Goal: Task Accomplishment & Management: Manage account settings

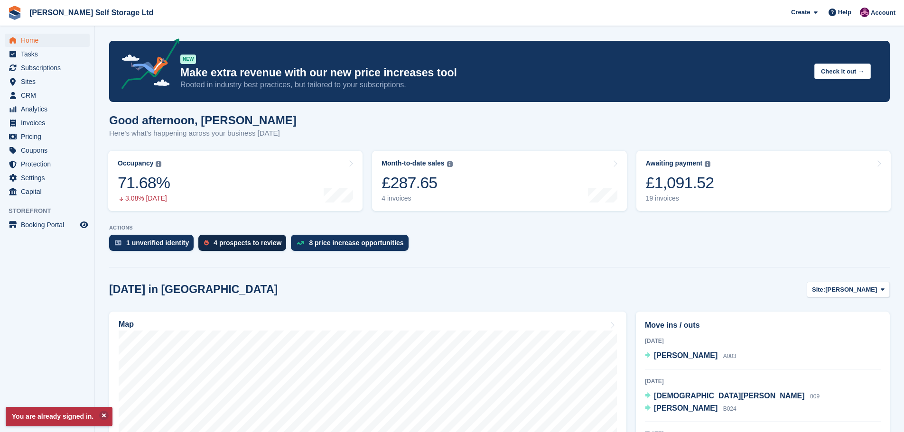
click at [224, 248] on div "4 prospects to review" at bounding box center [242, 243] width 88 height 16
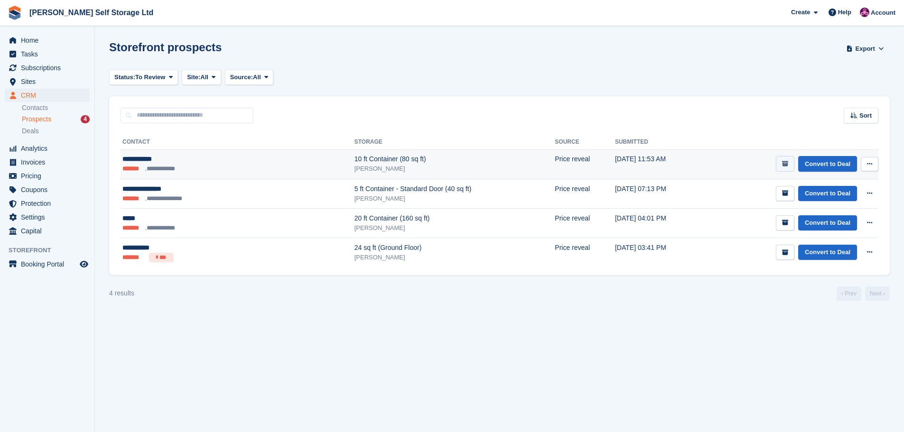
click at [781, 167] on button "submit" at bounding box center [784, 164] width 18 height 16
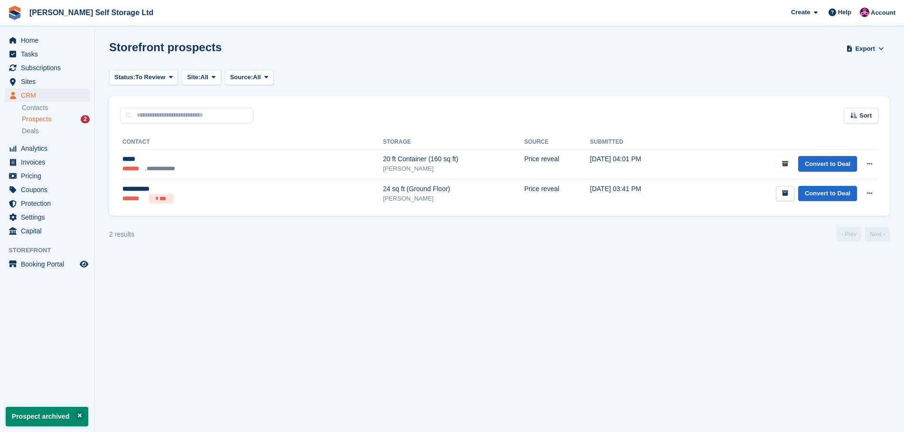
click at [781, 167] on button "submit" at bounding box center [784, 164] width 18 height 16
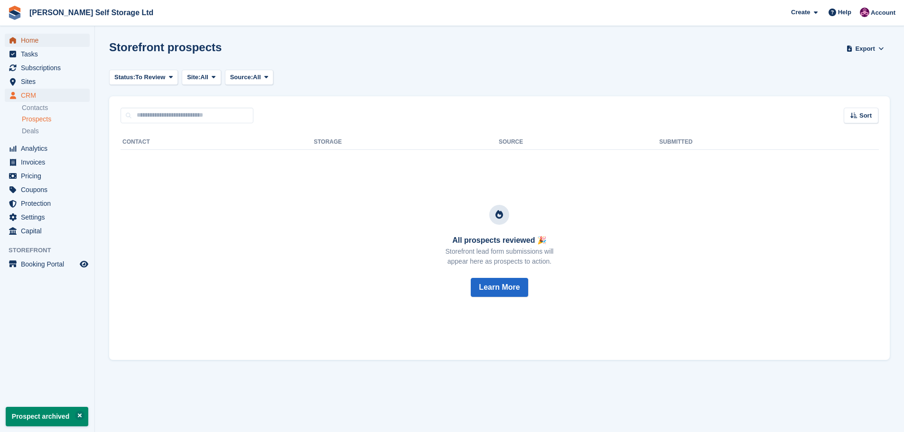
click at [41, 40] on span "Home" at bounding box center [49, 40] width 57 height 13
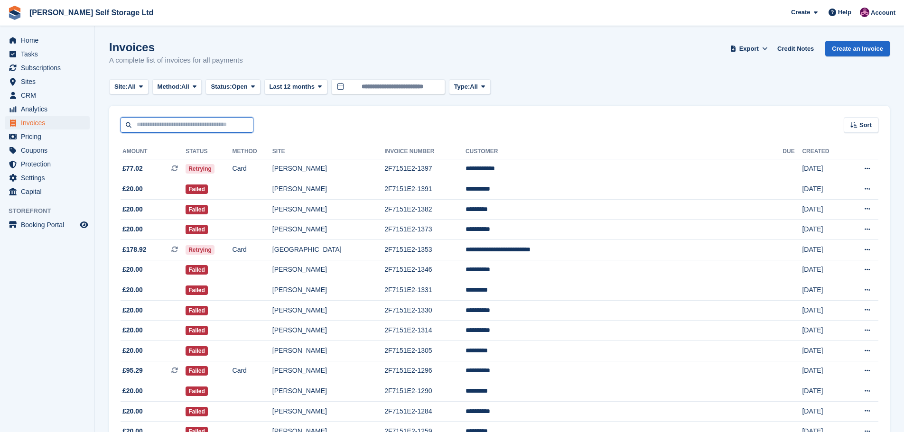
click at [170, 122] on input "text" at bounding box center [186, 125] width 133 height 16
type input "****"
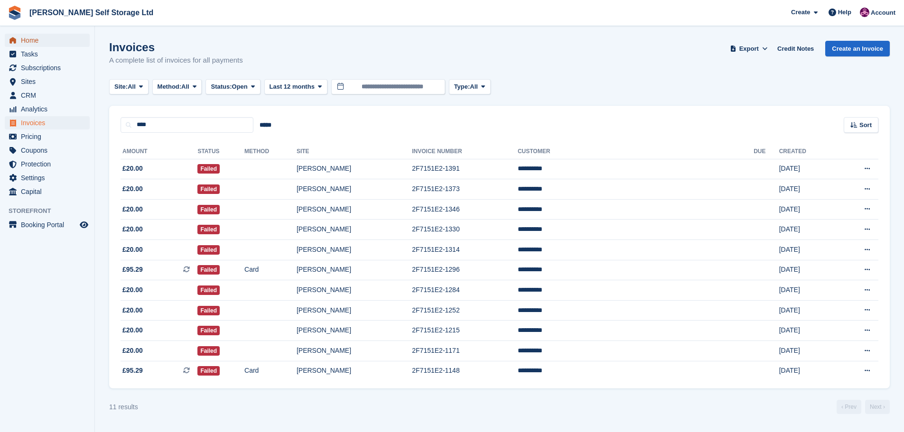
click at [36, 40] on span "Home" at bounding box center [49, 40] width 57 height 13
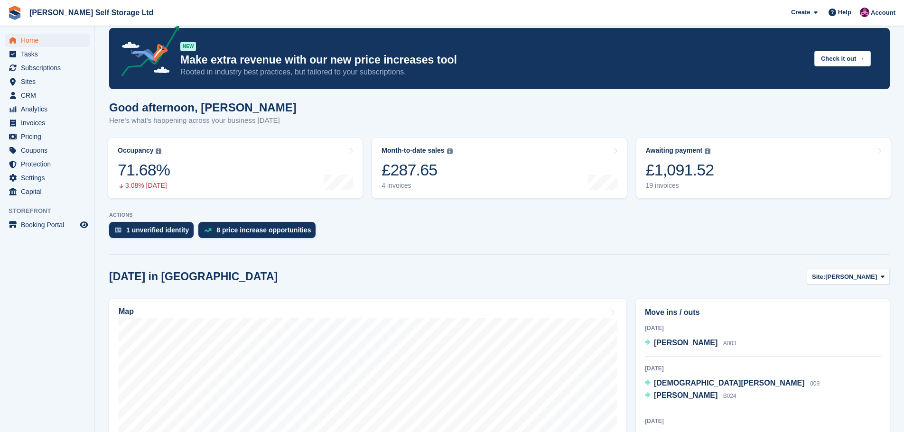
scroll to position [142, 0]
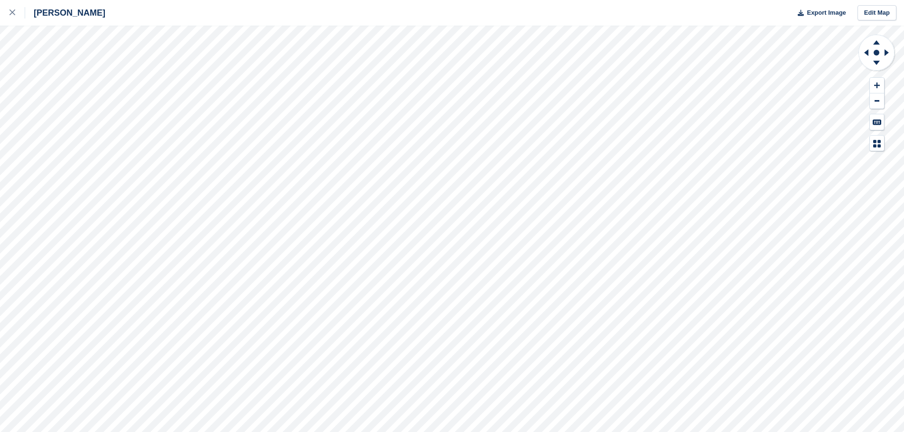
click at [22, 144] on div "[PERSON_NAME] Export Image Edit Map" at bounding box center [452, 216] width 904 height 432
click at [22, 113] on div "[PERSON_NAME] Export Image Edit Map" at bounding box center [452, 216] width 904 height 432
click at [23, 9] on div at bounding box center [17, 12] width 16 height 11
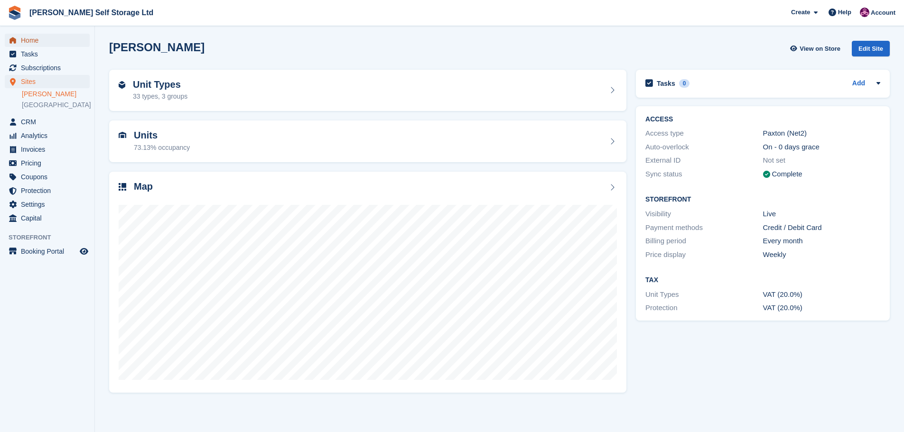
click at [41, 45] on span "Home" at bounding box center [49, 40] width 57 height 13
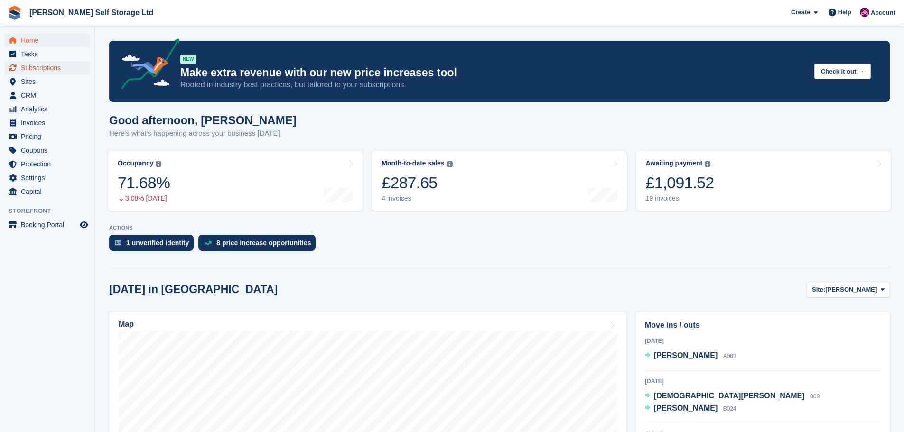
click at [56, 72] on span "Subscriptions" at bounding box center [49, 67] width 57 height 13
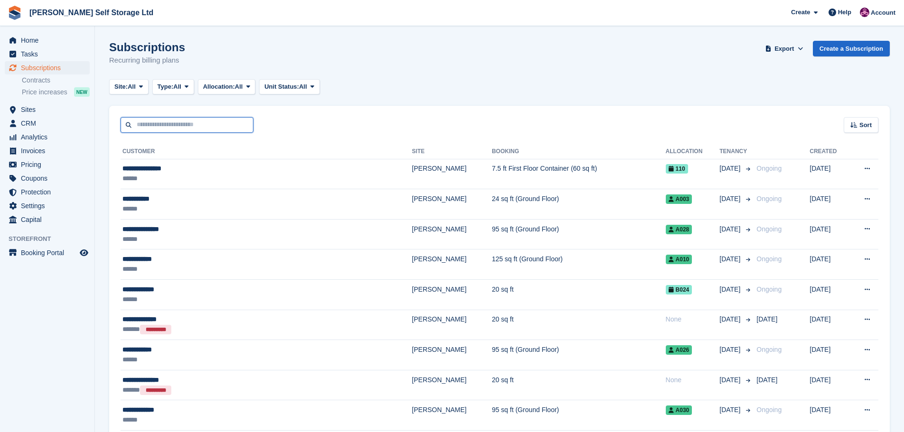
drag, startPoint x: 189, startPoint y: 126, endPoint x: 188, endPoint y: 132, distance: 6.2
click at [188, 128] on input "text" at bounding box center [186, 125] width 133 height 16
type input "********"
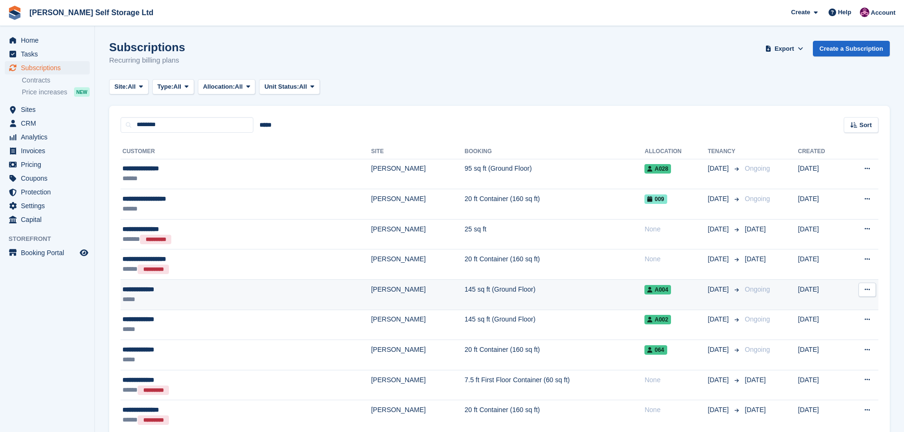
click at [197, 287] on div "**********" at bounding box center [194, 290] width 145 height 10
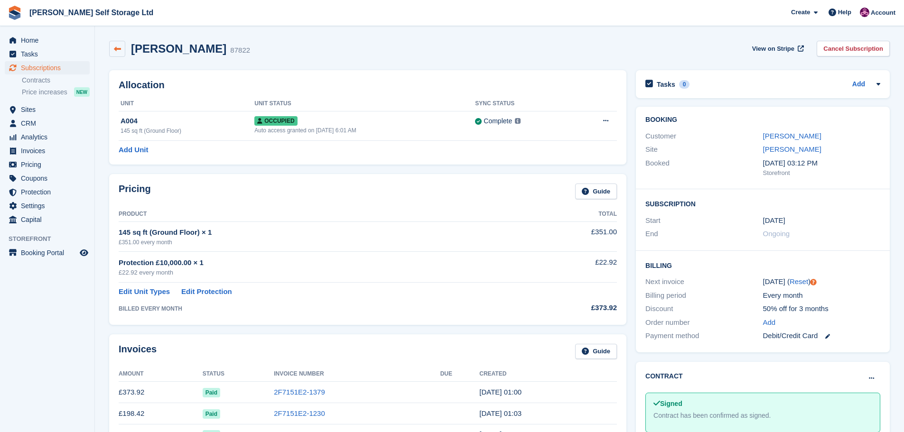
click at [125, 48] on link at bounding box center [117, 49] width 16 height 16
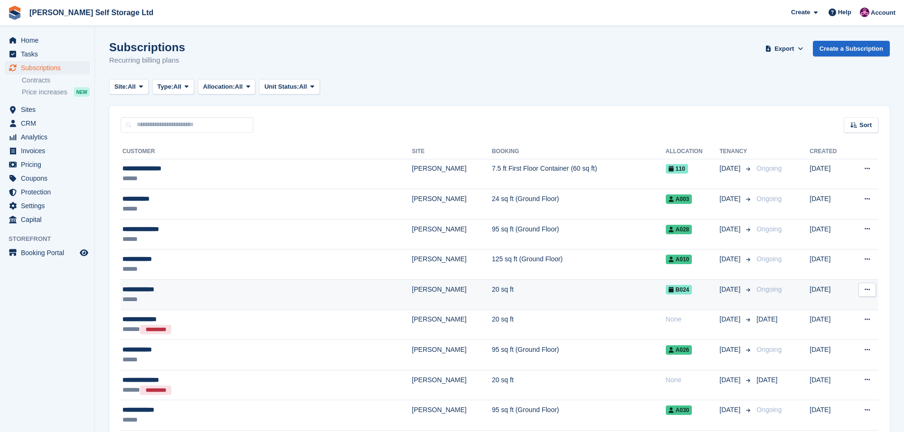
click at [491, 296] on td "20 sq ft" at bounding box center [578, 295] width 174 height 30
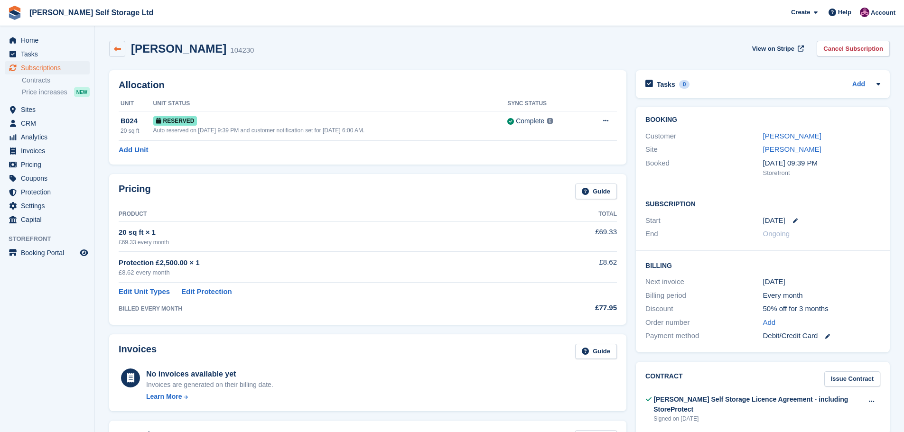
click at [114, 51] on icon at bounding box center [117, 49] width 7 height 7
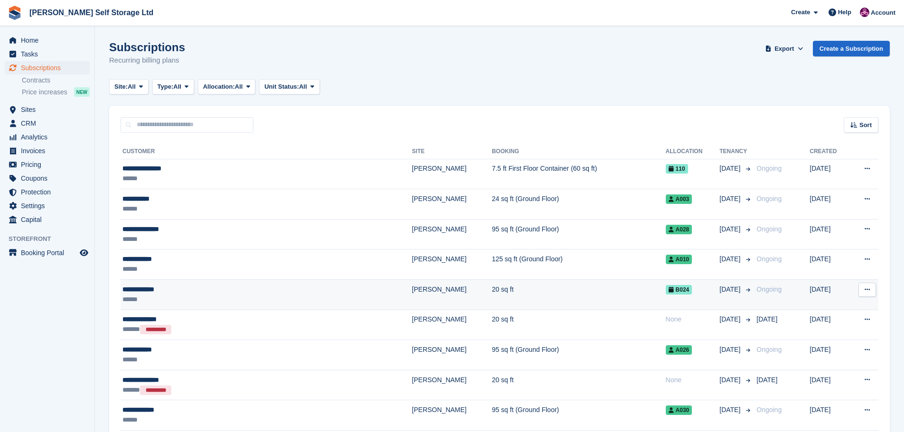
click at [194, 292] on div "**********" at bounding box center [220, 290] width 197 height 10
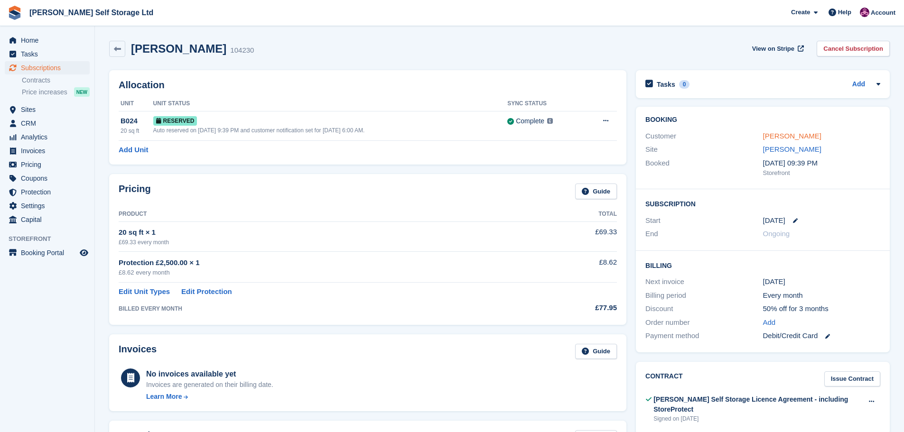
click at [781, 135] on link "Holly Clement" at bounding box center [792, 136] width 58 height 8
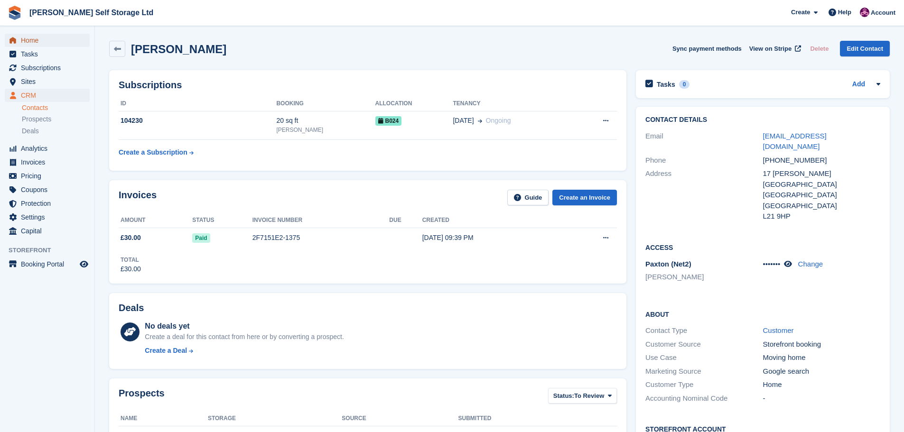
click at [27, 40] on span "Home" at bounding box center [49, 40] width 57 height 13
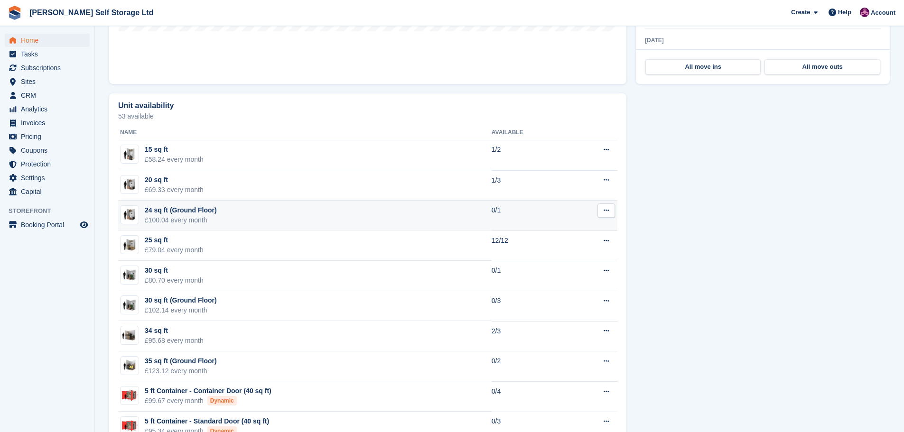
scroll to position [142, 0]
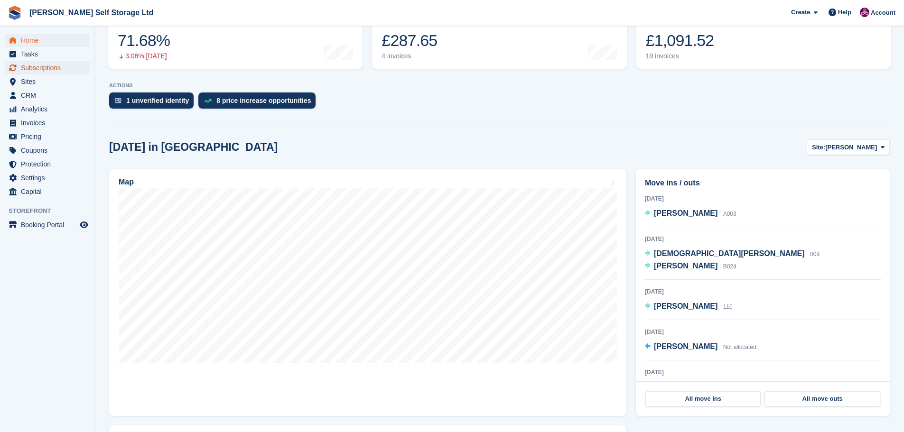
click at [43, 67] on span "Subscriptions" at bounding box center [49, 67] width 57 height 13
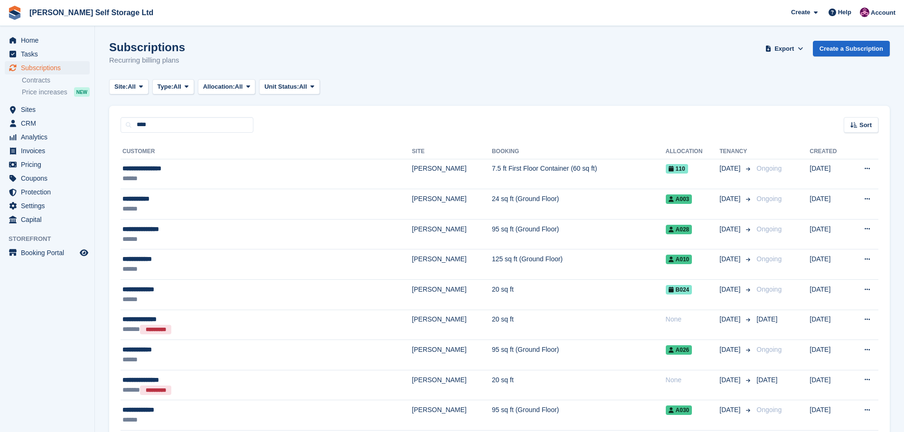
type input "****"
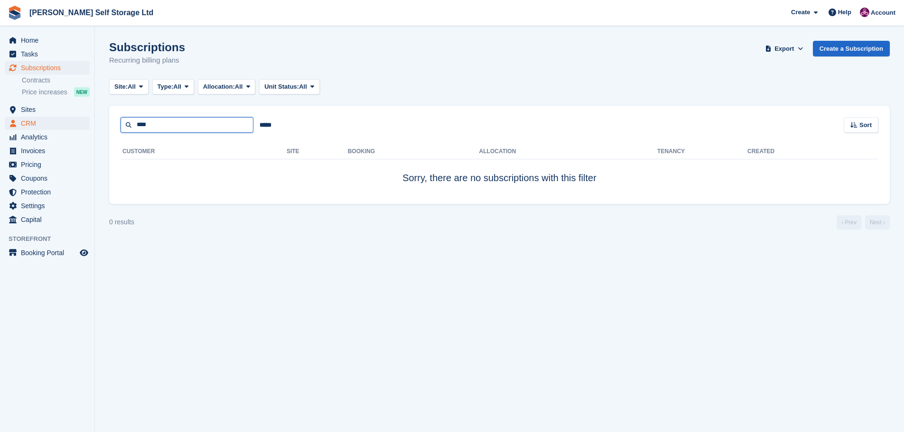
drag, startPoint x: 175, startPoint y: 128, endPoint x: 85, endPoint y: 129, distance: 89.2
click at [87, 128] on div "Home Tasks Subscriptions Subscriptions Subscriptions Contracts Price increases …" at bounding box center [452, 216] width 904 height 432
type input "****"
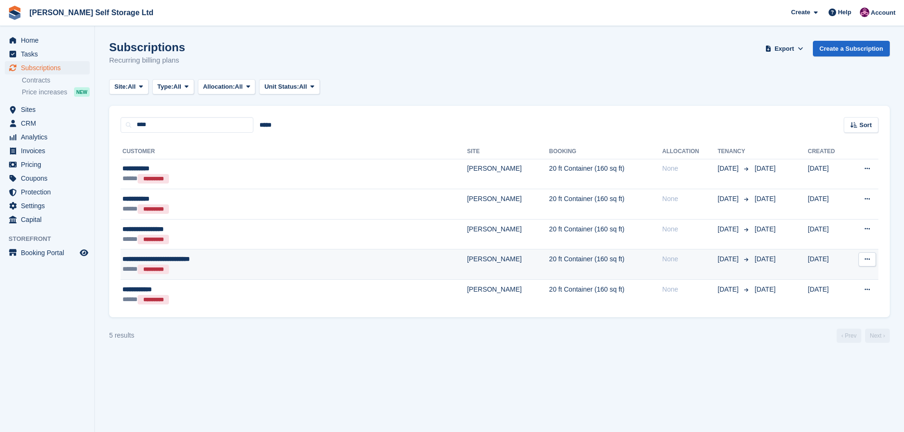
click at [224, 264] on div "**********" at bounding box center [236, 259] width 229 height 10
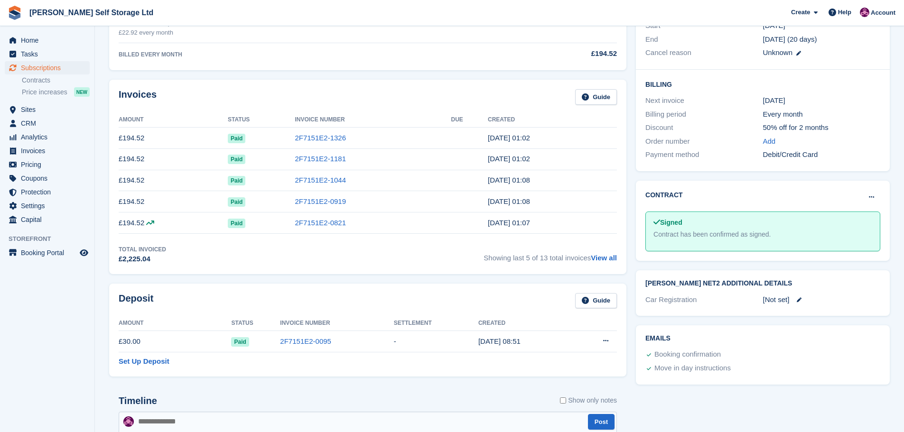
scroll to position [190, 0]
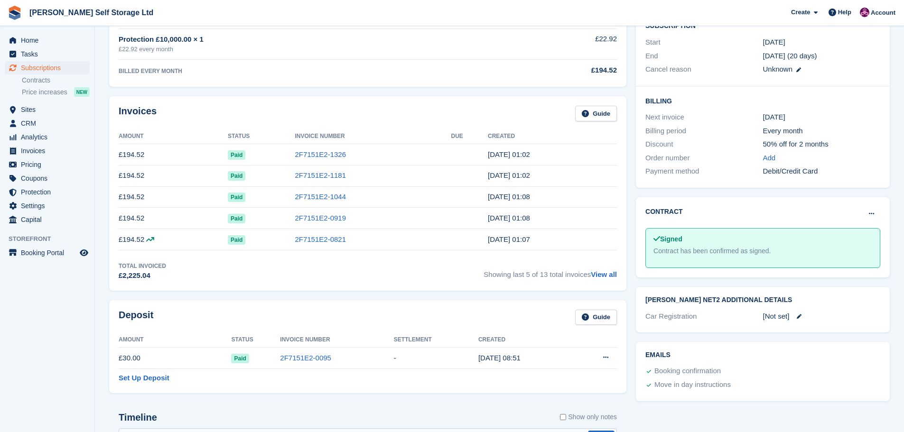
click at [591, 274] on span "Showing last 5 of 13 total invoices View all" at bounding box center [549, 271] width 133 height 19
click at [592, 274] on link "View all" at bounding box center [604, 274] width 26 height 8
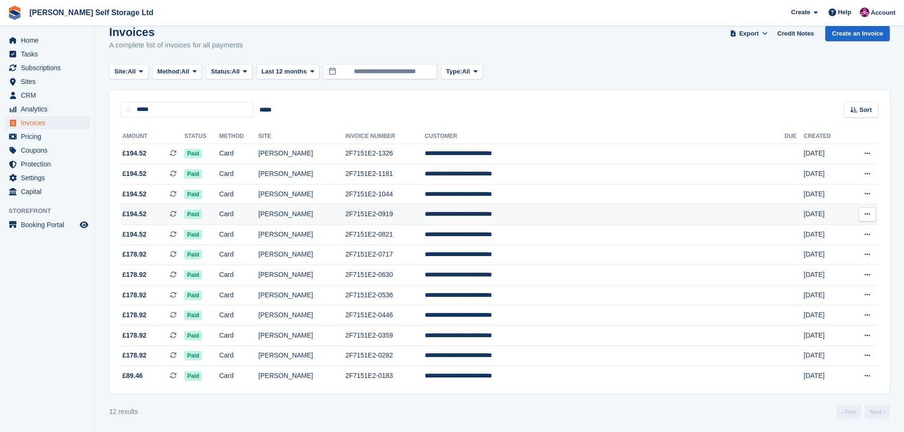
scroll to position [17, 0]
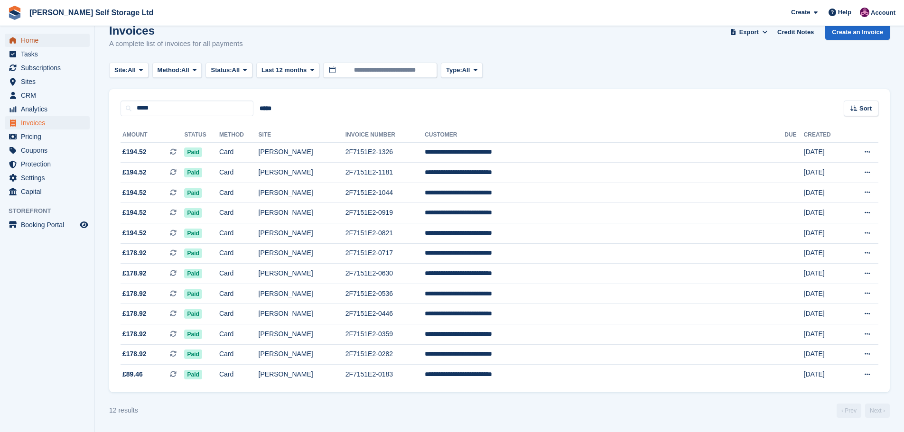
click at [35, 43] on span "Home" at bounding box center [49, 40] width 57 height 13
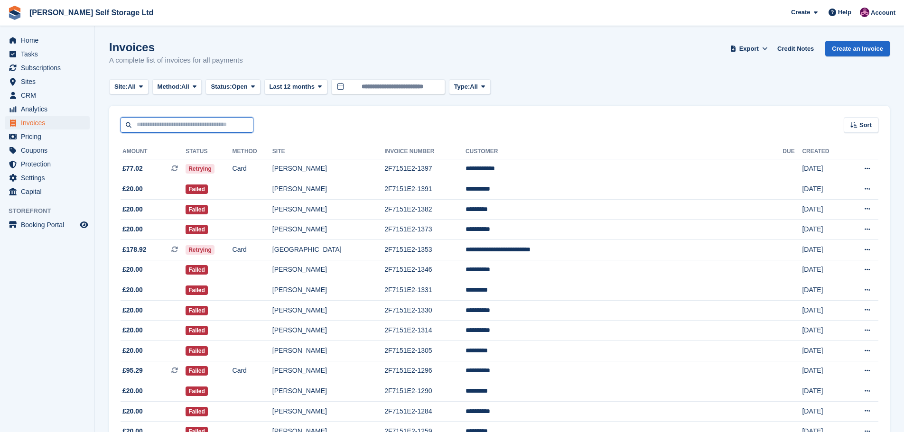
click at [163, 120] on input "text" at bounding box center [186, 125] width 133 height 16
click at [49, 39] on span "Home" at bounding box center [49, 40] width 57 height 13
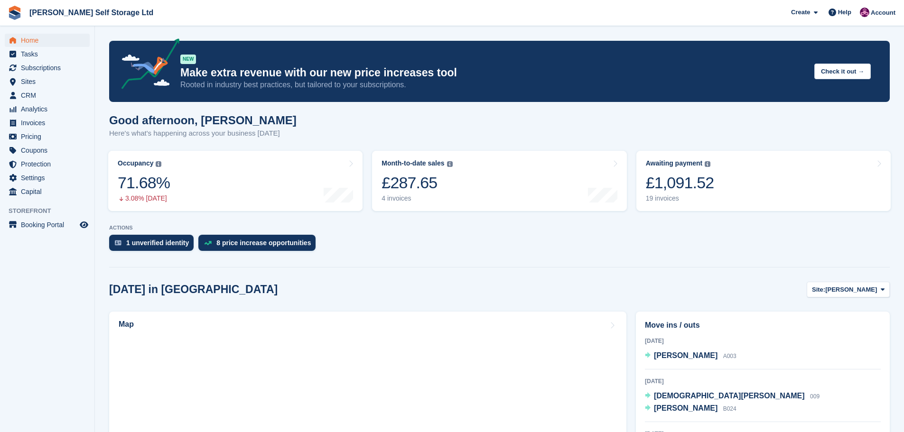
click at [717, 202] on link "Awaiting payment The total outstanding balance on all open invoices. £1,091.52 …" at bounding box center [763, 181] width 254 height 60
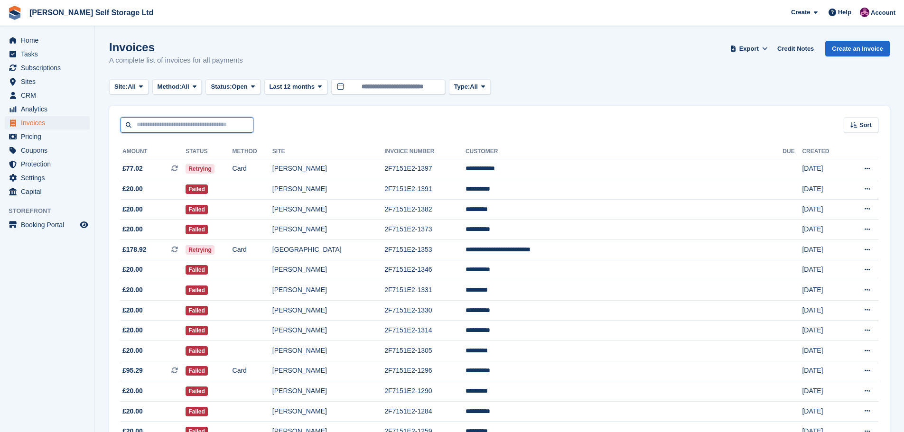
click at [154, 129] on input "text" at bounding box center [186, 125] width 133 height 16
type input "****"
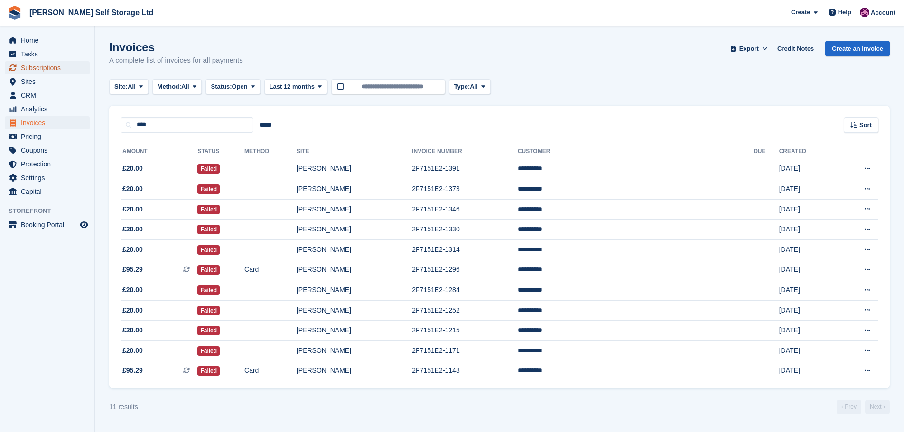
click at [51, 71] on span "Subscriptions" at bounding box center [49, 67] width 57 height 13
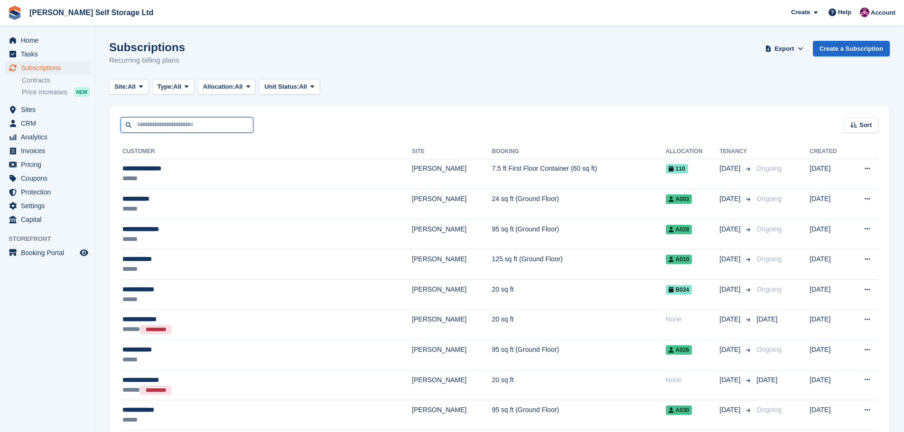
click at [161, 127] on input "text" at bounding box center [186, 125] width 133 height 16
type input "****"
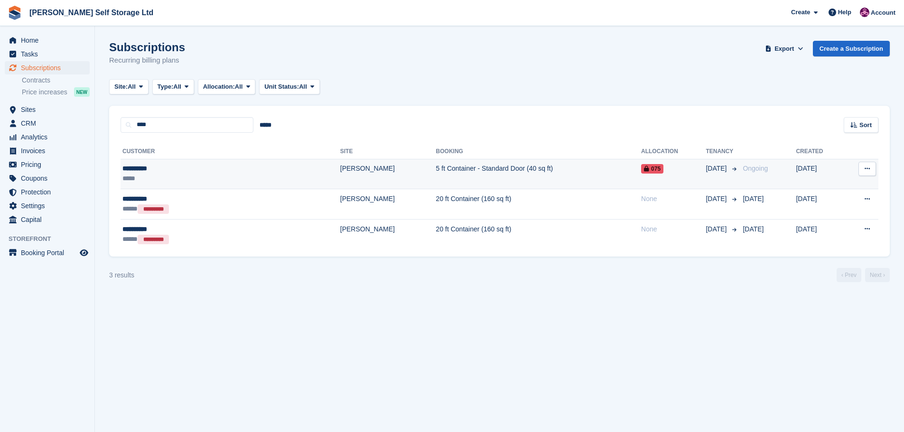
click at [181, 177] on div "*****" at bounding box center [183, 179] width 123 height 10
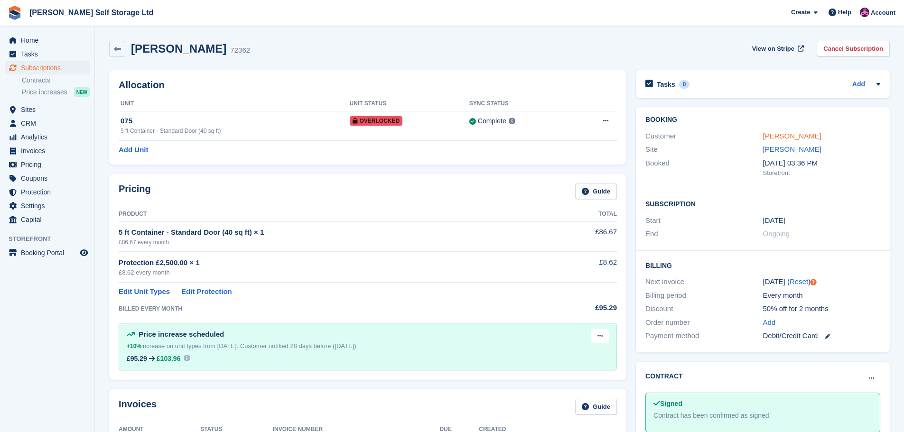
click at [786, 137] on link "Emma berry" at bounding box center [792, 136] width 58 height 8
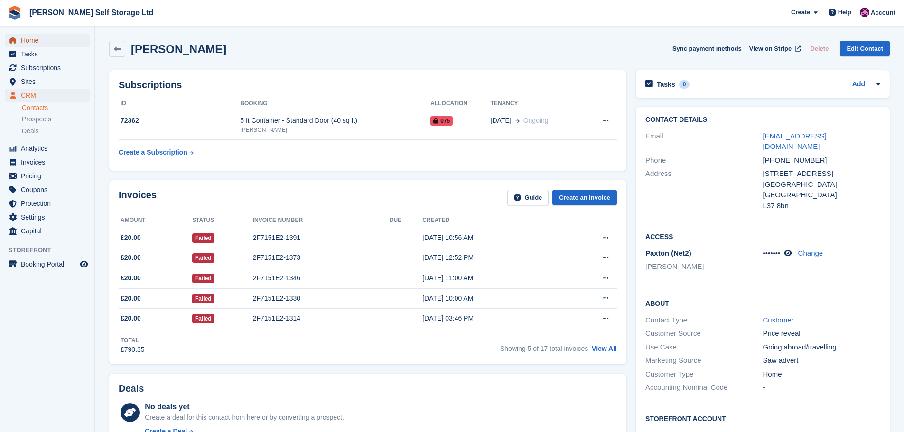
click at [45, 44] on span "Home" at bounding box center [49, 40] width 57 height 13
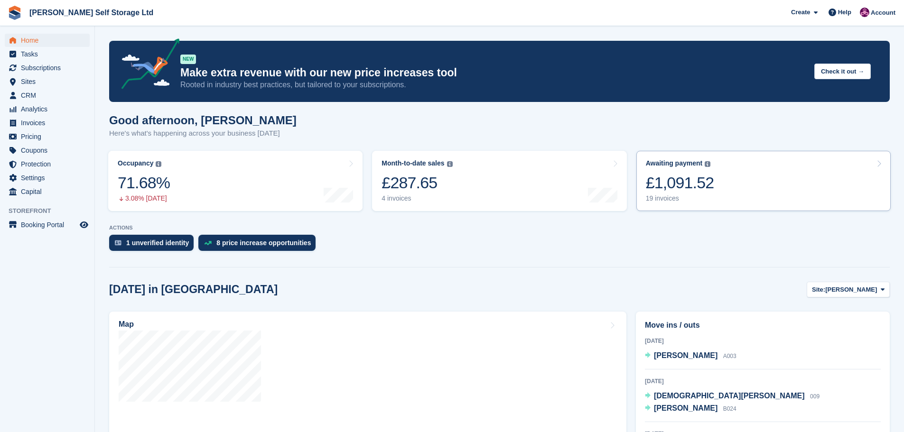
click at [689, 179] on div "£1,091.52" at bounding box center [680, 182] width 68 height 19
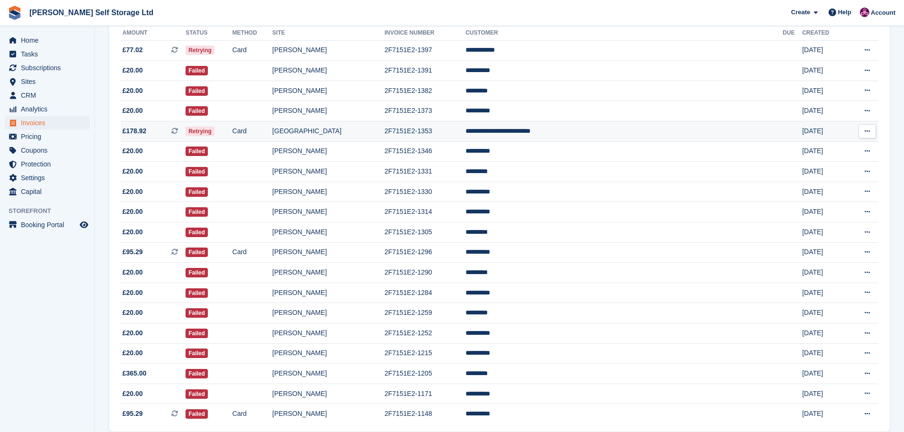
scroll to position [158, 0]
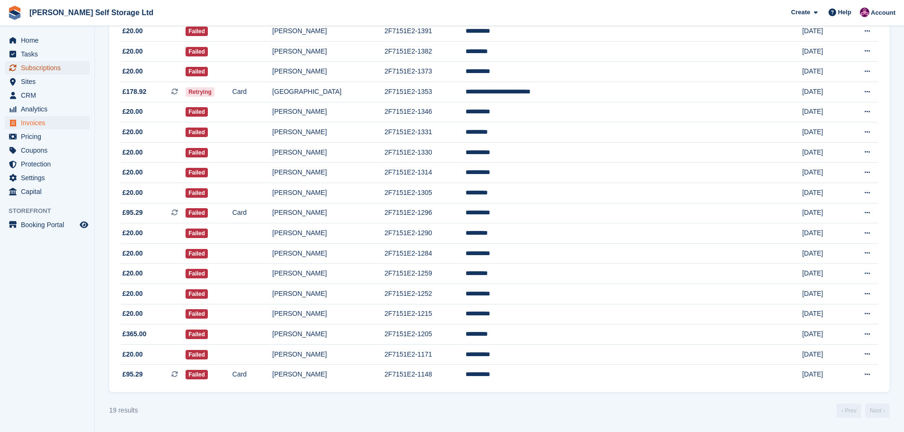
click at [38, 68] on span "Subscriptions" at bounding box center [49, 67] width 57 height 13
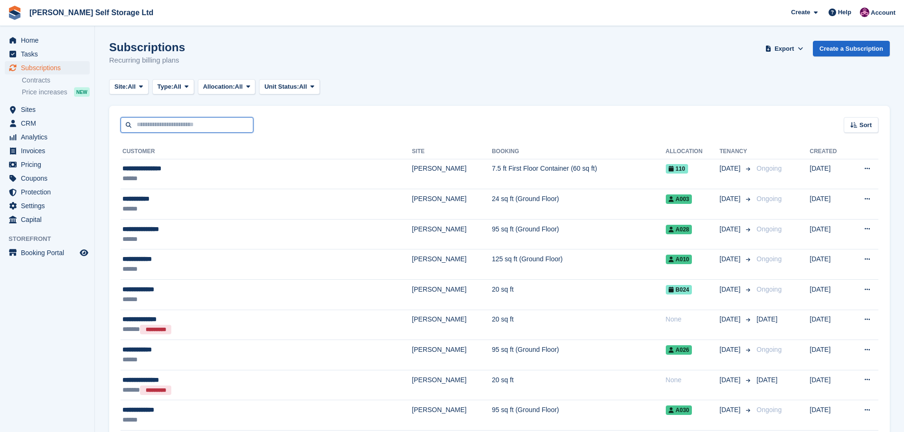
click at [164, 122] on input "text" at bounding box center [186, 125] width 133 height 16
type input "****"
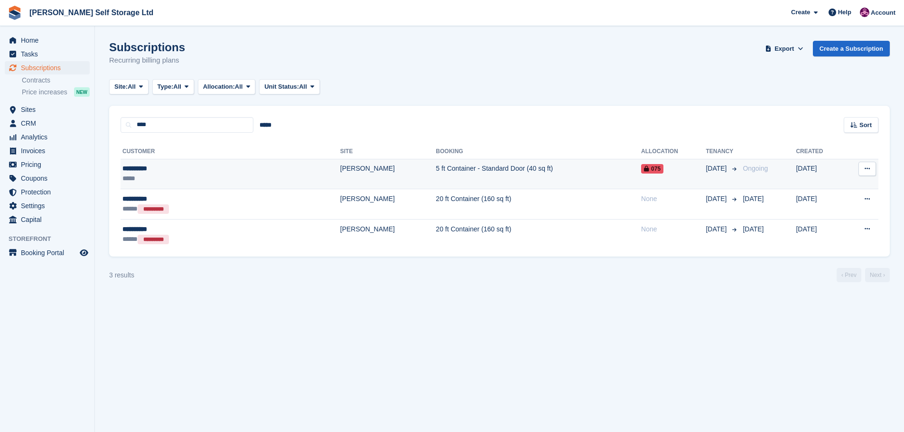
click at [192, 166] on div "**********" at bounding box center [183, 169] width 123 height 10
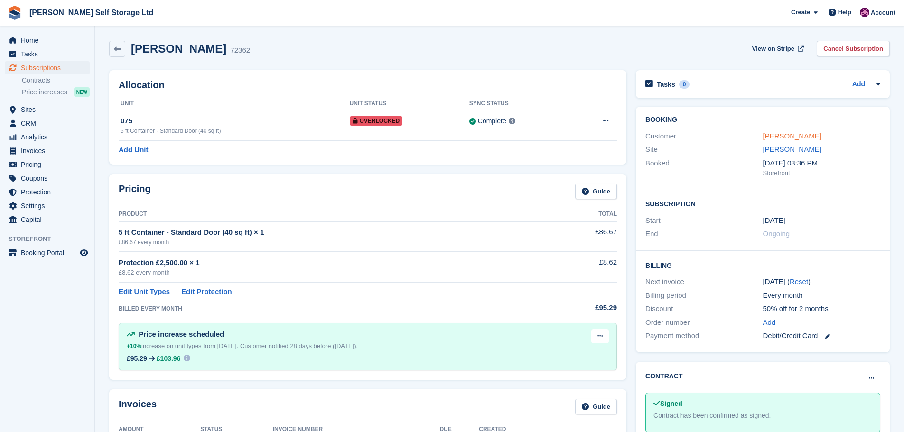
click at [786, 138] on link "Emma berry" at bounding box center [792, 136] width 58 height 8
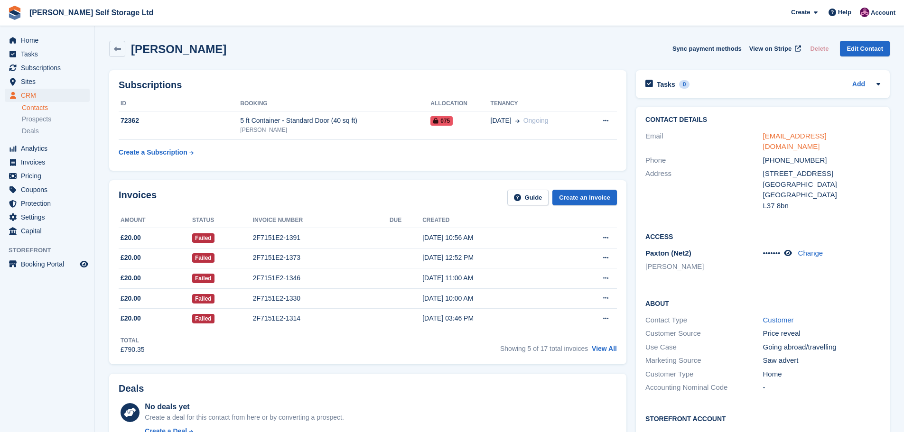
click at [792, 139] on link "emmaberry669@gmail.com" at bounding box center [795, 141] width 64 height 19
click at [33, 45] on span "Home" at bounding box center [49, 40] width 57 height 13
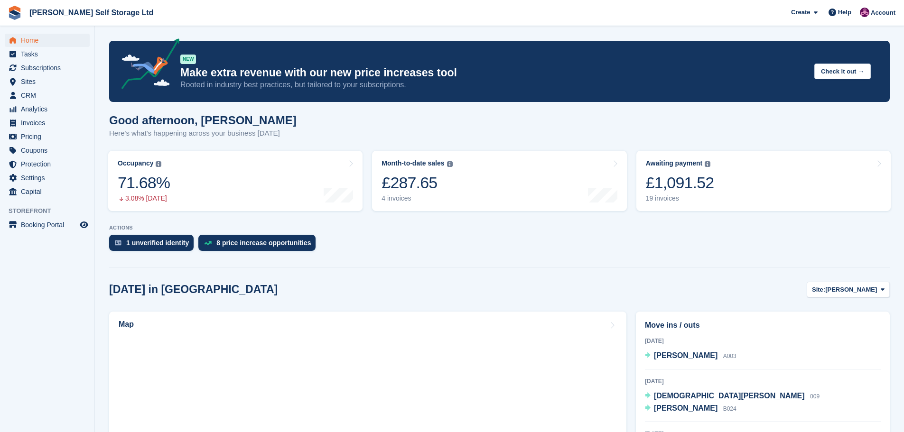
click at [666, 182] on div "£1,091.52" at bounding box center [680, 182] width 68 height 19
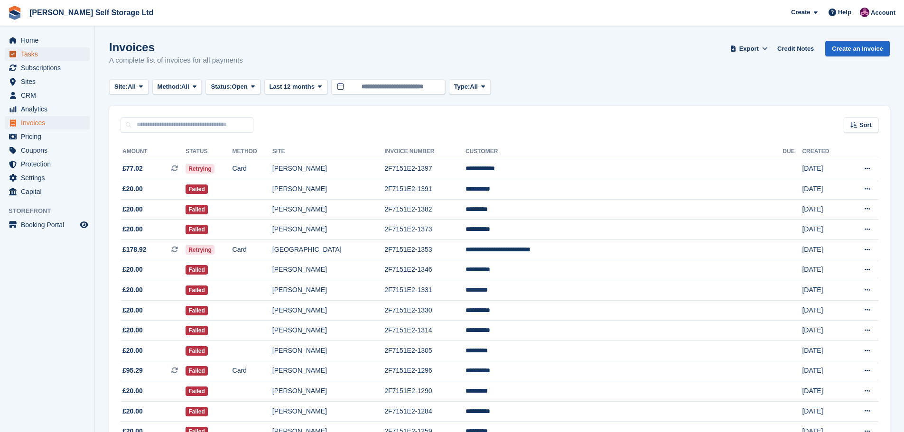
click at [22, 59] on span "Tasks" at bounding box center [49, 53] width 57 height 13
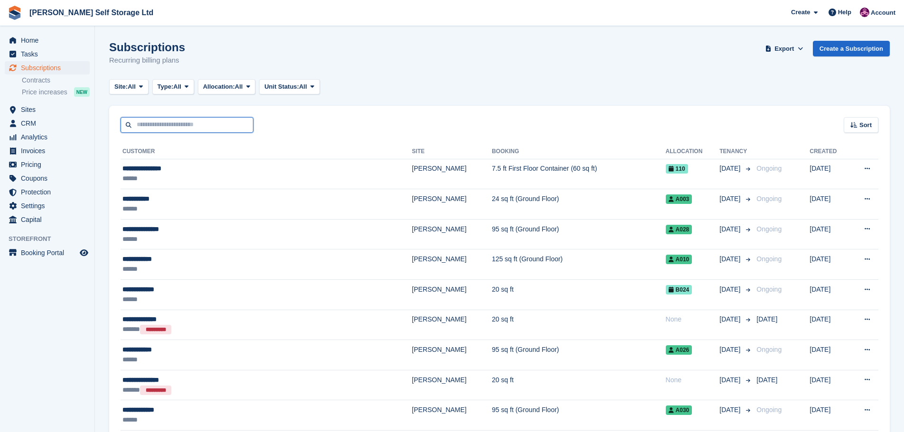
click at [166, 121] on input "text" at bounding box center [186, 125] width 133 height 16
type input "****"
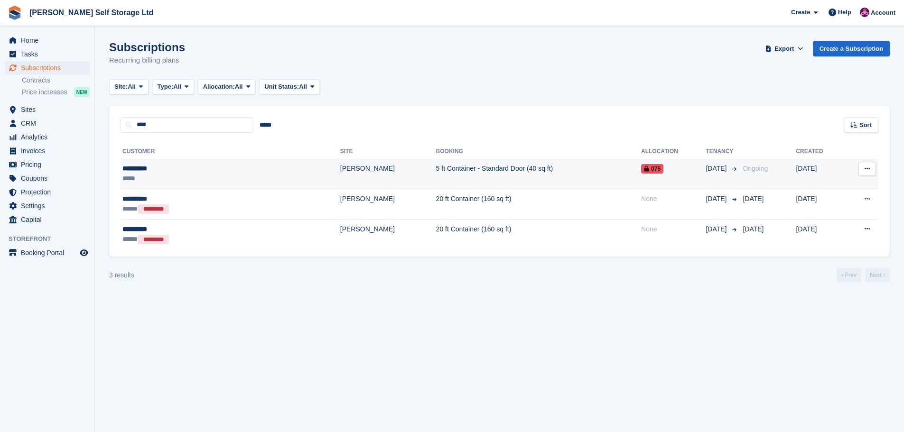
click at [169, 165] on div "**********" at bounding box center [183, 169] width 123 height 10
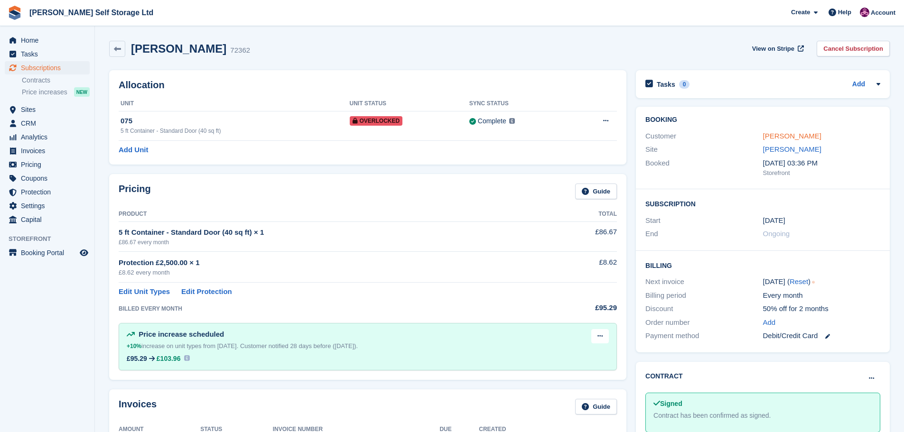
click at [783, 137] on link "[PERSON_NAME]" at bounding box center [792, 136] width 58 height 8
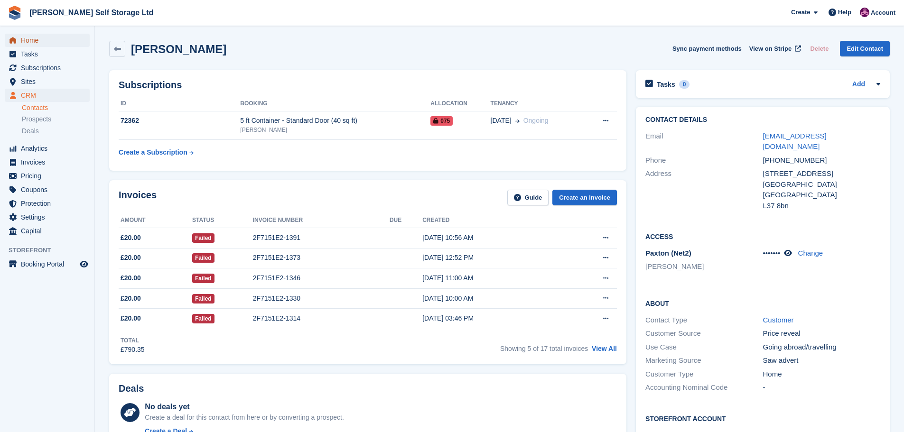
click at [27, 43] on span "Home" at bounding box center [49, 40] width 57 height 13
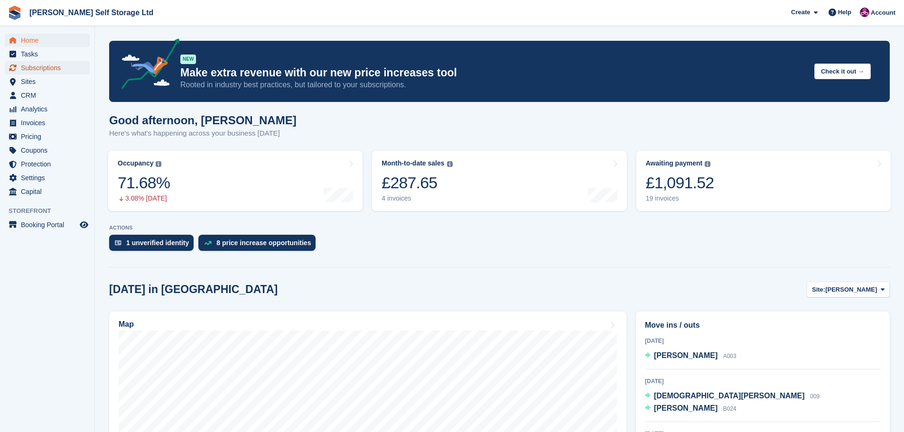
click at [45, 65] on span "Subscriptions" at bounding box center [49, 67] width 57 height 13
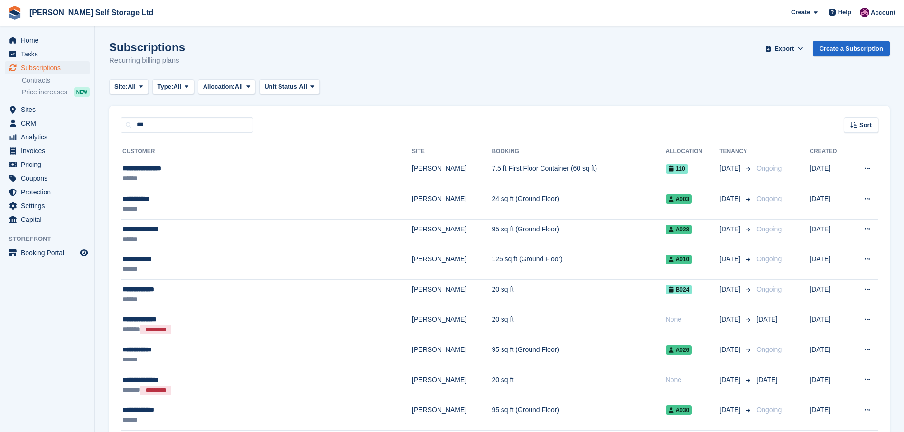
type input "***"
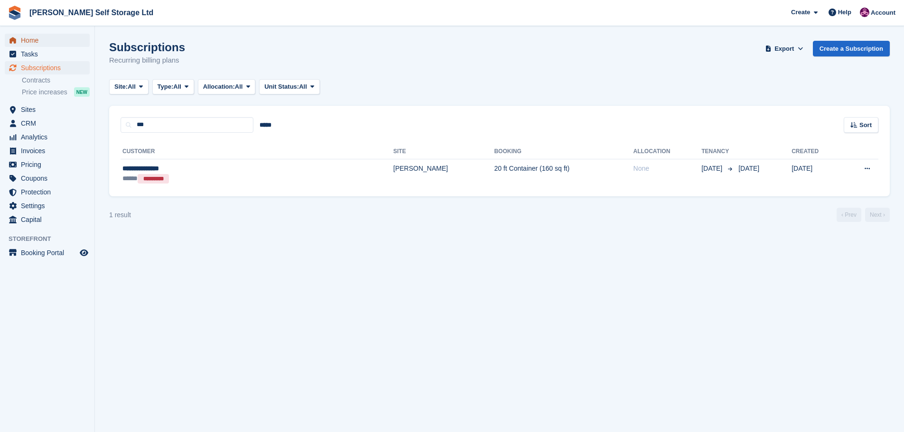
click at [28, 41] on span "Home" at bounding box center [49, 40] width 57 height 13
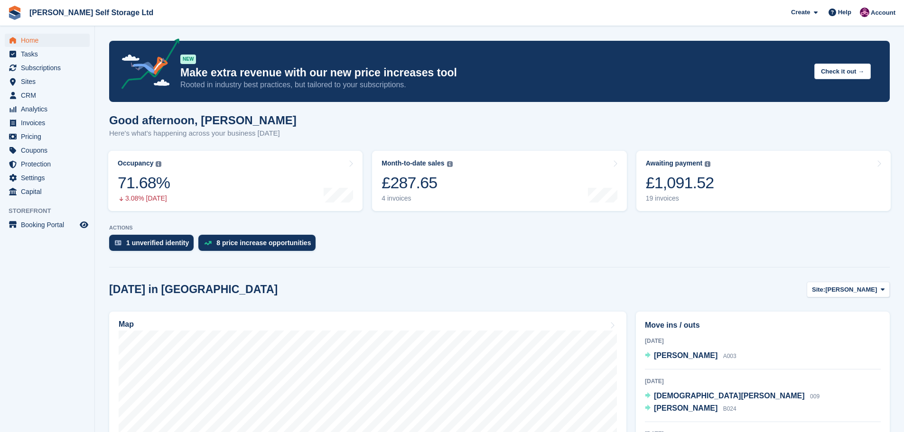
click at [16, 315] on aside "Home Tasks Subscriptions Subscriptions Subscriptions Contracts Price increases …" at bounding box center [47, 218] width 94 height 385
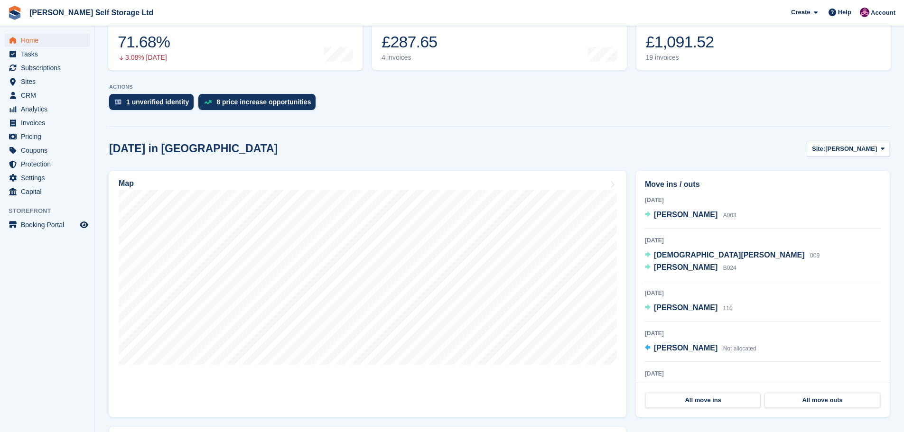
scroll to position [95, 0]
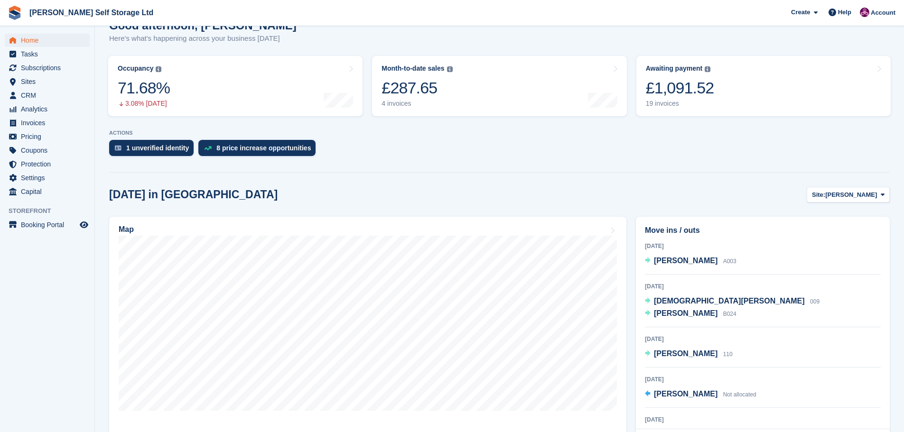
click at [25, 295] on aside "Home Tasks Subscriptions Subscriptions Subscriptions Contracts Price increases …" at bounding box center [47, 218] width 94 height 385
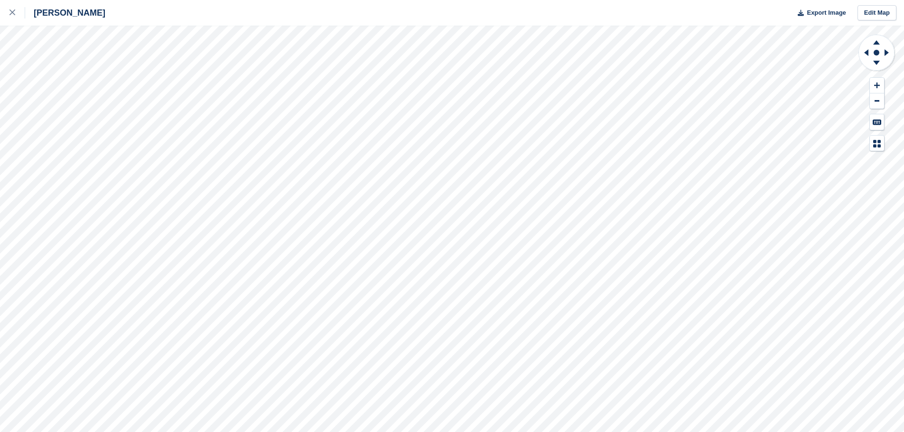
click at [78, 133] on div "[PERSON_NAME] Export Image Edit Map" at bounding box center [452, 216] width 904 height 432
click at [21, 14] on div at bounding box center [17, 12] width 16 height 11
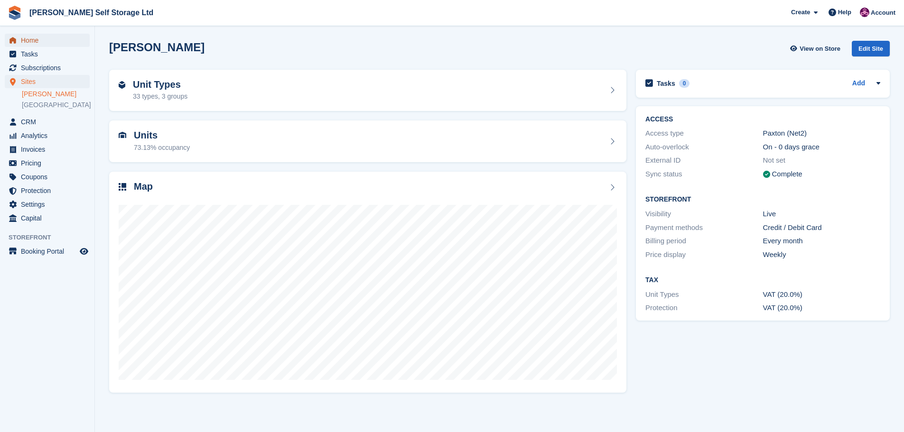
click at [32, 39] on span "Home" at bounding box center [49, 40] width 57 height 13
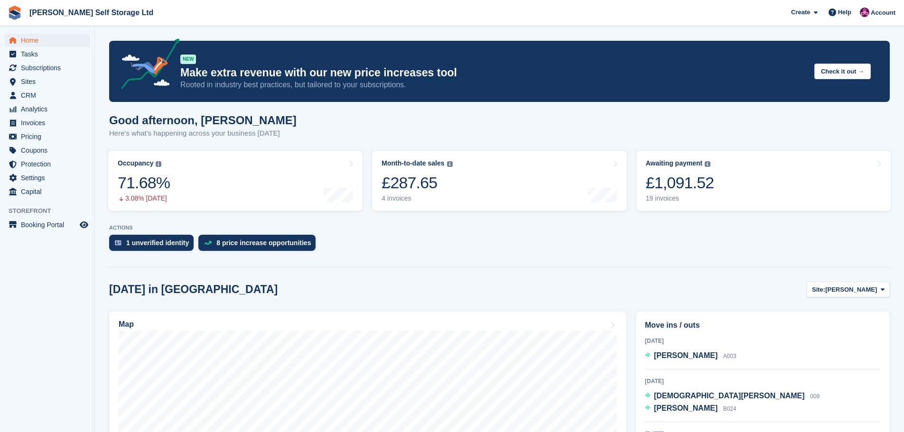
scroll to position [95, 0]
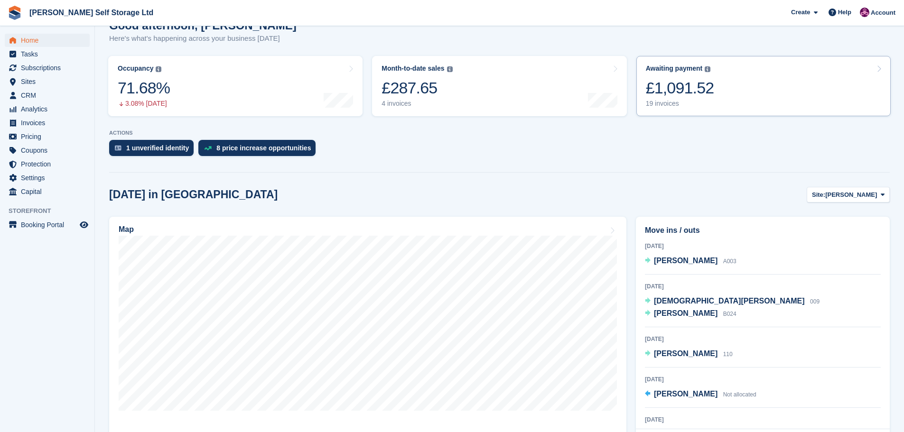
click at [725, 95] on link "Awaiting payment The total outstanding balance on all open invoices. £1,091.52 …" at bounding box center [763, 86] width 254 height 60
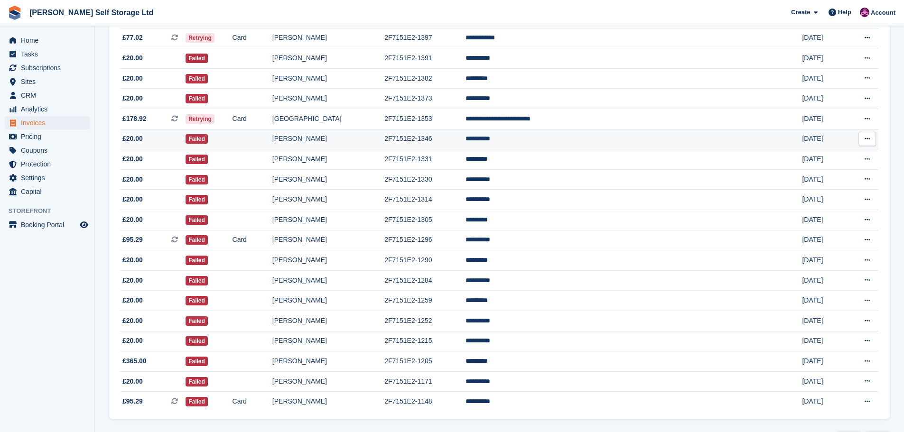
scroll to position [111, 0]
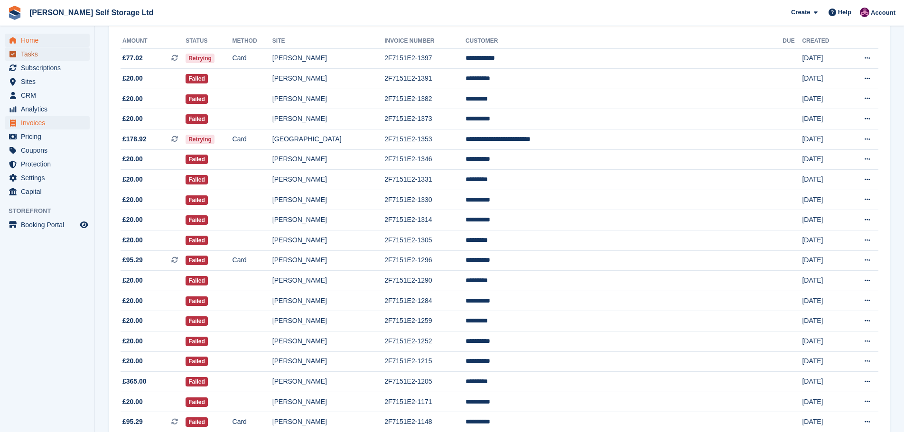
click at [19, 49] on link "Tasks" at bounding box center [47, 53] width 85 height 13
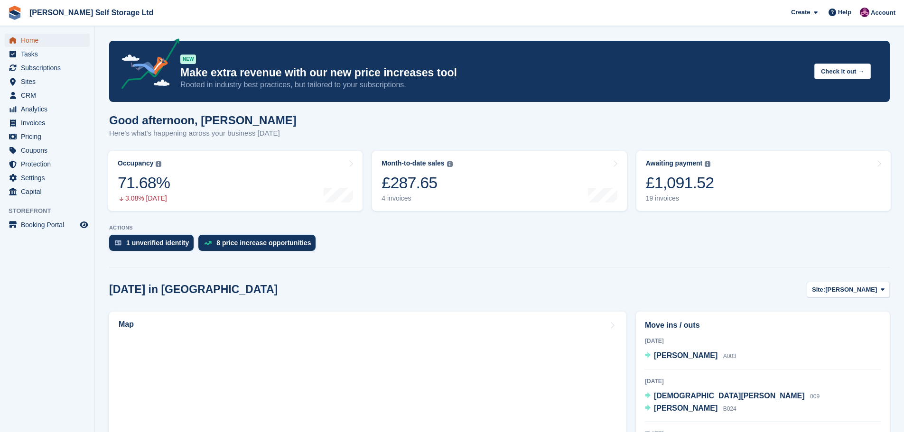
click at [19, 43] on link "Home" at bounding box center [47, 40] width 85 height 13
click at [505, 197] on link "Month-to-date sales The sum of all finalised invoices generated this month to d…" at bounding box center [499, 181] width 254 height 60
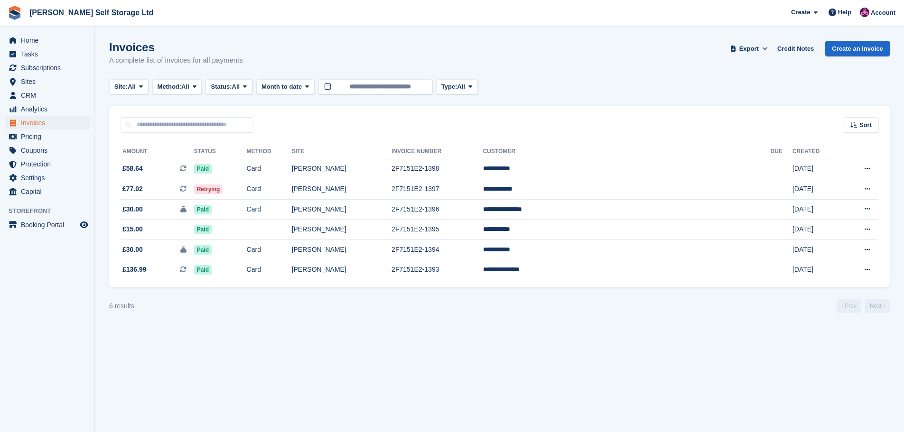
click at [44, 292] on aside "Home Tasks Subscriptions Subscriptions Subscriptions Contracts Price increases …" at bounding box center [47, 218] width 94 height 385
click at [10, 293] on aside "Home Tasks Subscriptions Subscriptions Subscriptions Contracts Price increases …" at bounding box center [47, 218] width 94 height 385
click at [46, 67] on span "Subscriptions" at bounding box center [49, 67] width 57 height 13
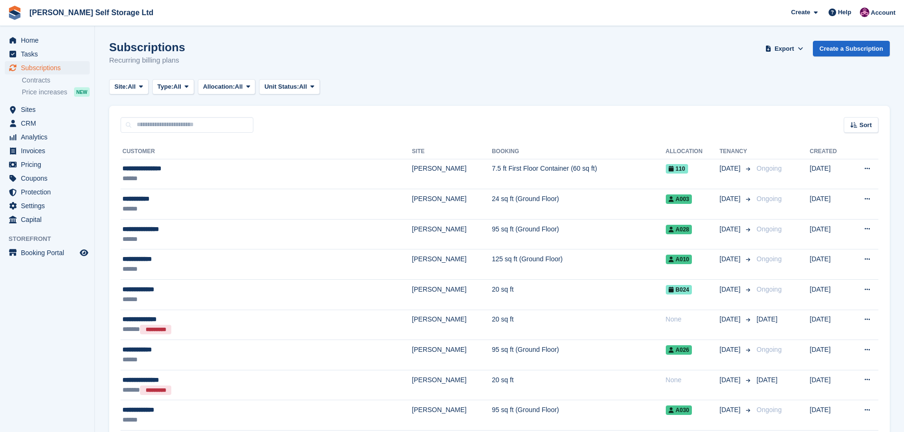
click at [149, 127] on input "text" at bounding box center [186, 125] width 133 height 16
type input "****"
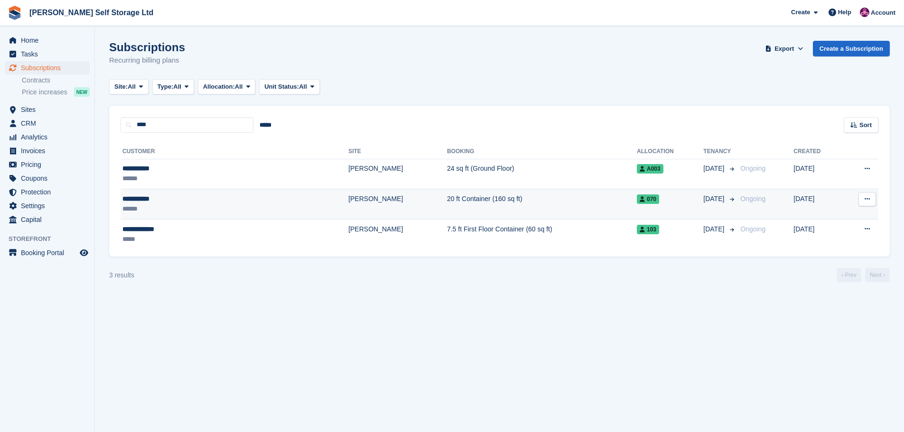
click at [174, 205] on div "******" at bounding box center [184, 209] width 124 height 10
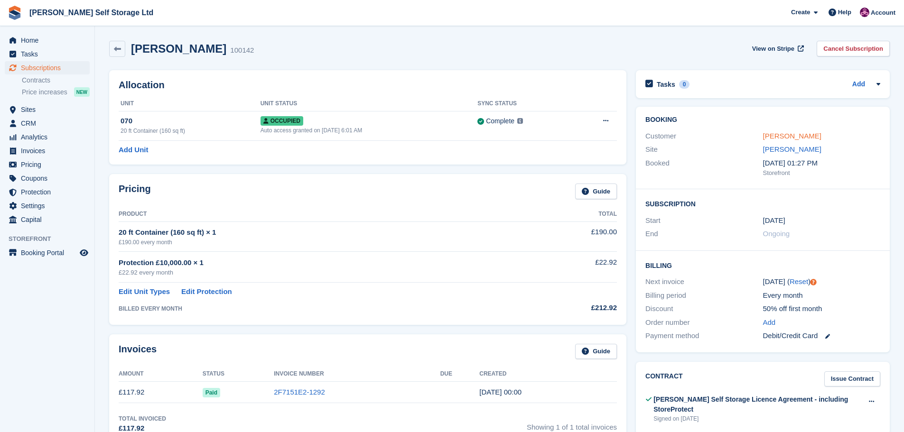
click at [791, 134] on link "rachel lowe" at bounding box center [792, 136] width 58 height 8
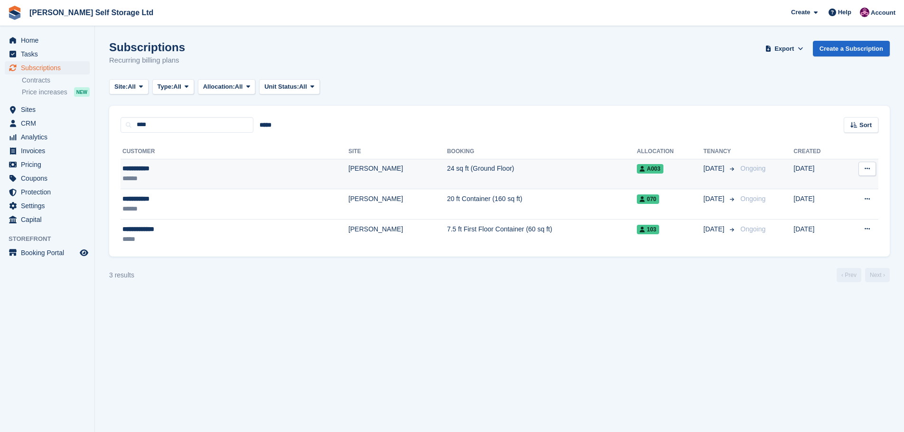
click at [171, 168] on div "**********" at bounding box center [184, 169] width 124 height 10
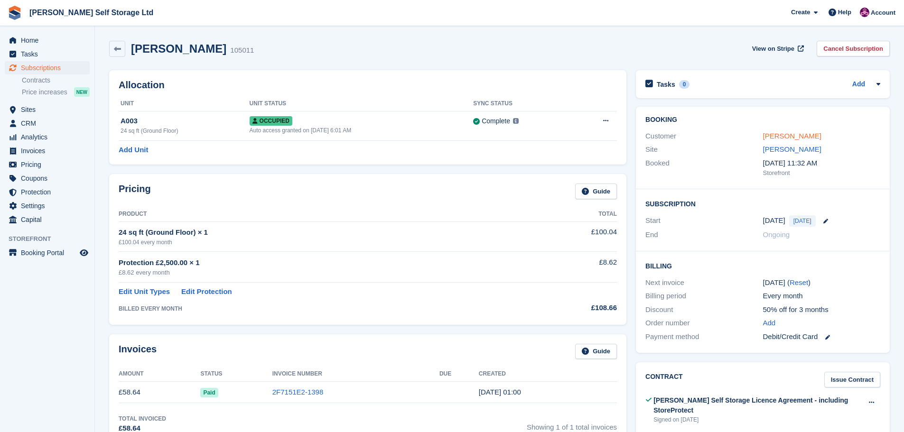
click at [779, 138] on link "rachel lowe" at bounding box center [792, 136] width 58 height 8
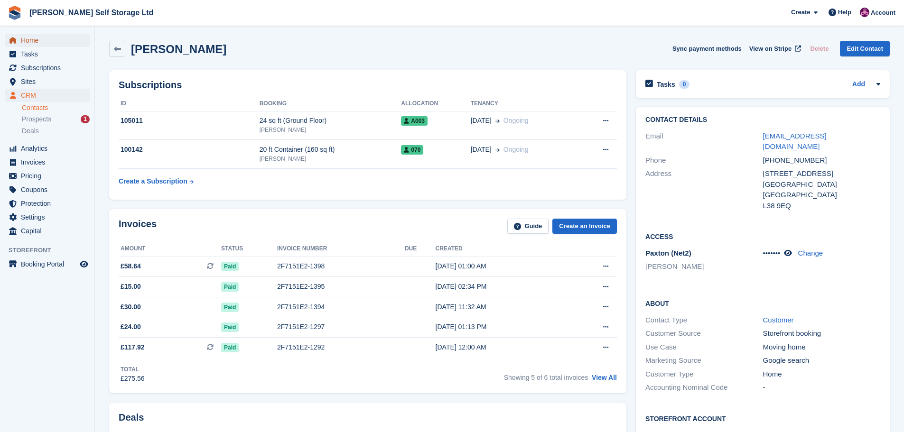
click at [25, 37] on span "Home" at bounding box center [49, 40] width 57 height 13
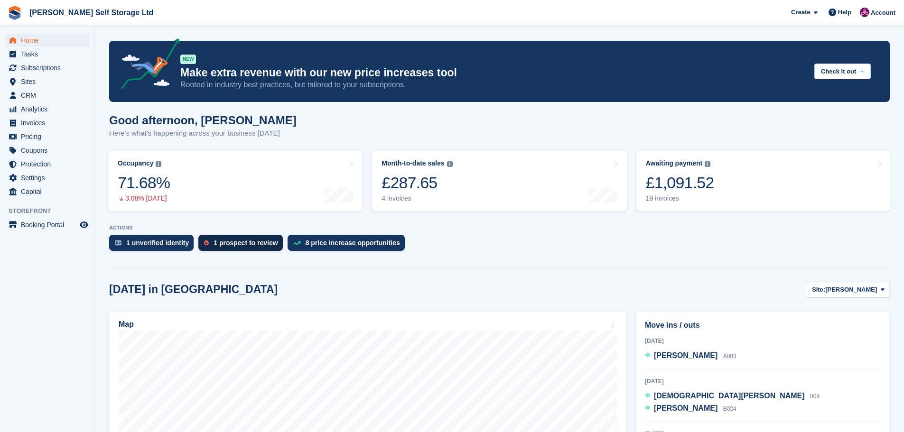
click at [216, 243] on div "1 prospect to review" at bounding box center [245, 243] width 64 height 8
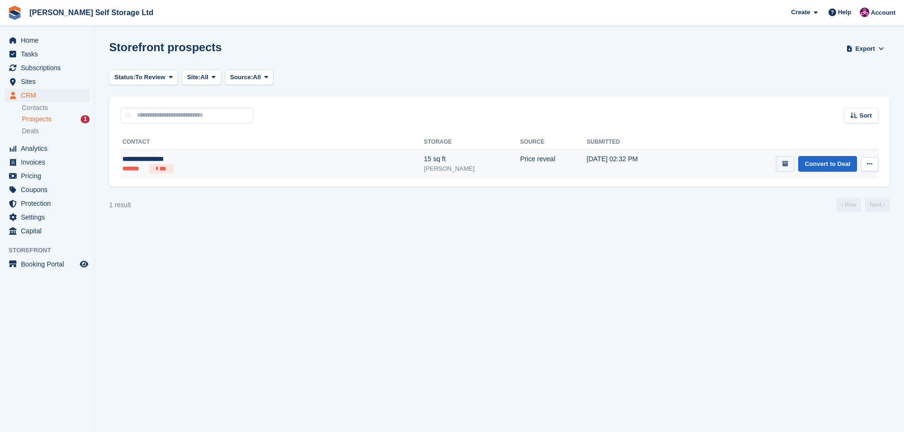
click at [786, 162] on icon "submit" at bounding box center [785, 164] width 6 height 6
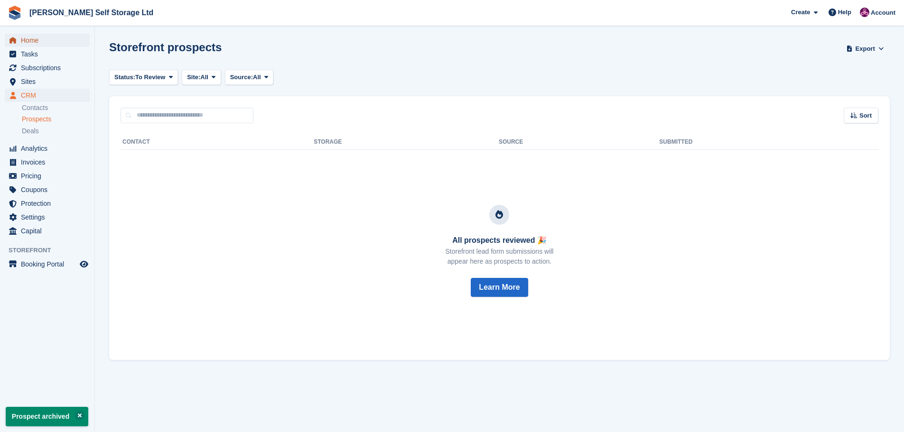
click at [24, 38] on span "Home" at bounding box center [49, 40] width 57 height 13
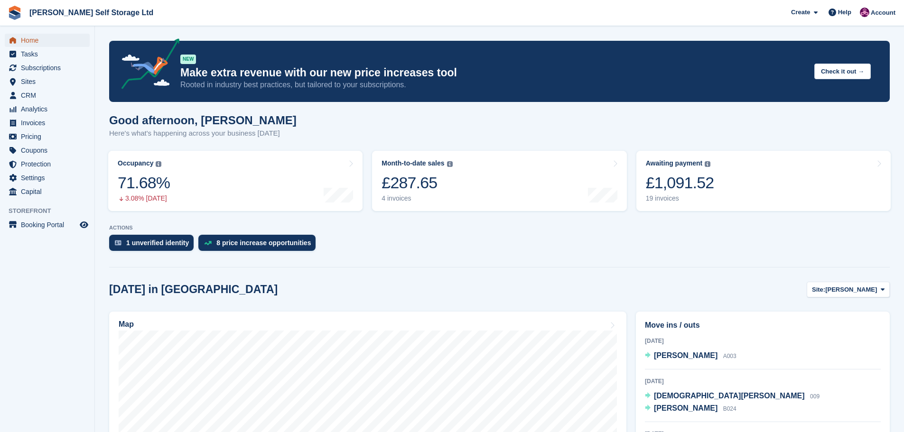
click at [28, 38] on span "Home" at bounding box center [49, 40] width 57 height 13
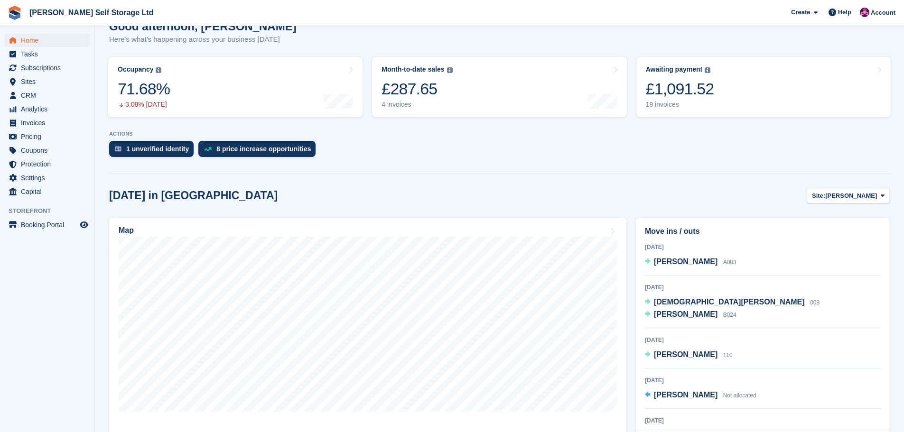
scroll to position [95, 0]
click at [15, 323] on aside "Home Tasks Subscriptions Subscriptions Subscriptions Contracts Price increases …" at bounding box center [47, 218] width 94 height 385
click at [65, 275] on aside "Home Tasks Subscriptions Subscriptions Subscriptions Contracts Price increases …" at bounding box center [47, 218] width 94 height 385
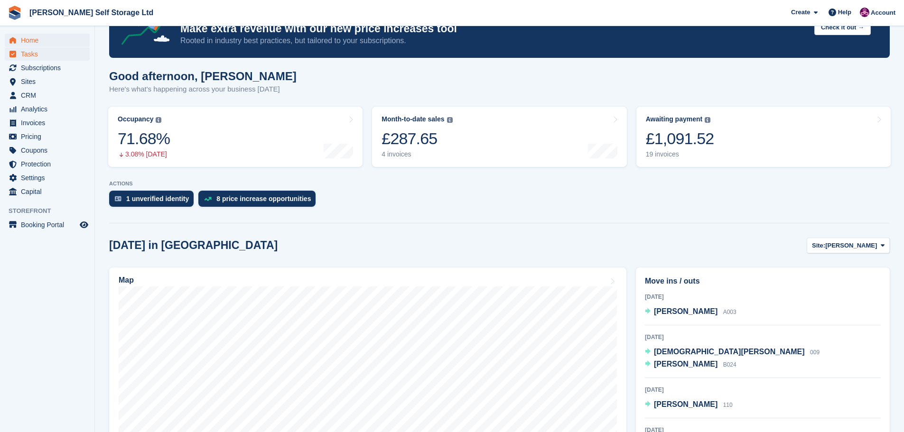
scroll to position [0, 0]
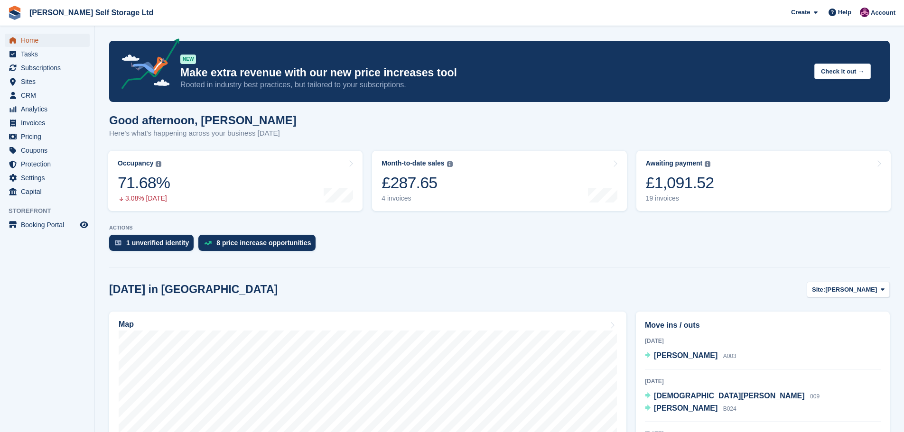
click at [35, 42] on span "Home" at bounding box center [49, 40] width 57 height 13
click at [475, 184] on link "Month-to-date sales The sum of all finalised invoices generated this month to d…" at bounding box center [499, 181] width 254 height 60
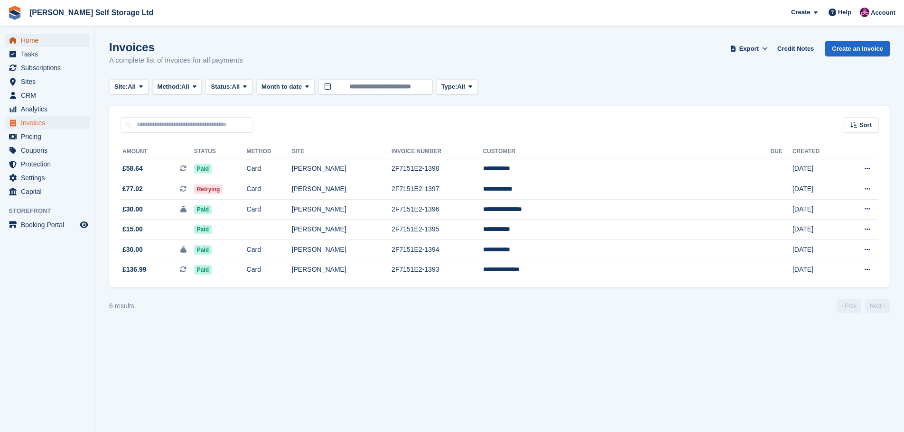
click at [39, 41] on span "Home" at bounding box center [49, 40] width 57 height 13
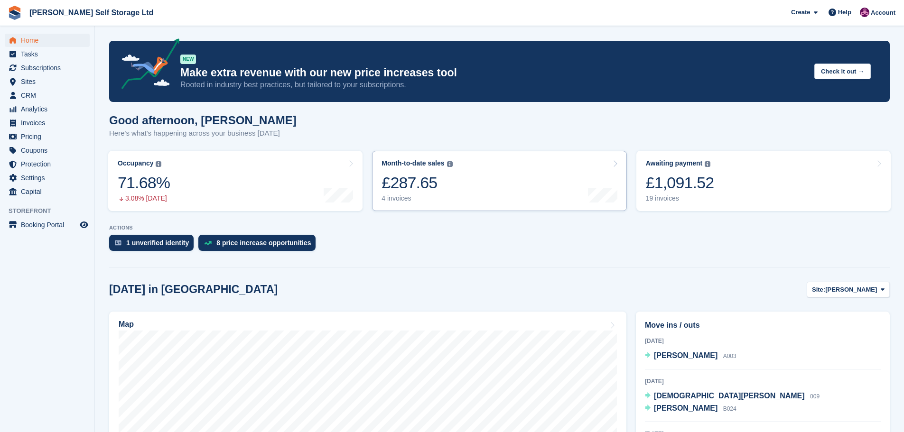
click at [408, 193] on div "£287.65" at bounding box center [416, 182] width 71 height 19
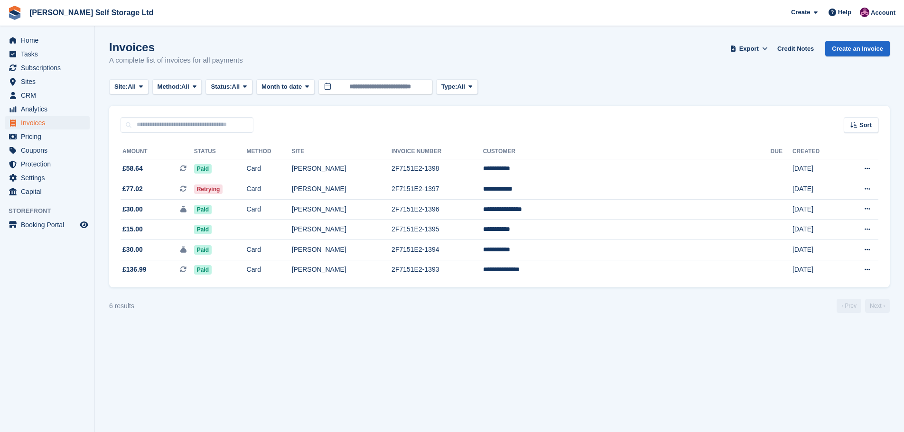
click at [35, 319] on aside "Home Tasks Subscriptions Subscriptions Subscriptions Contracts Price increases …" at bounding box center [47, 218] width 94 height 385
click at [43, 40] on span "Home" at bounding box center [49, 40] width 57 height 13
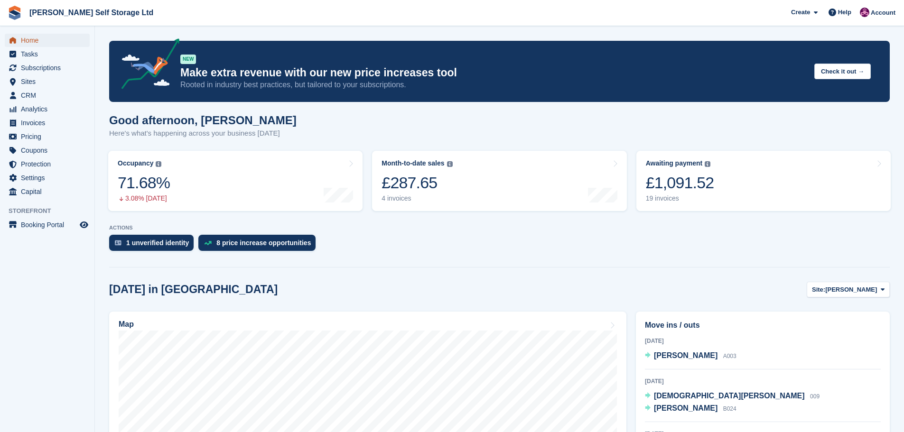
click at [32, 38] on span "Home" at bounding box center [49, 40] width 57 height 13
click at [505, 179] on link "Month-to-date sales The sum of all finalised invoices generated this month to d…" at bounding box center [499, 181] width 254 height 60
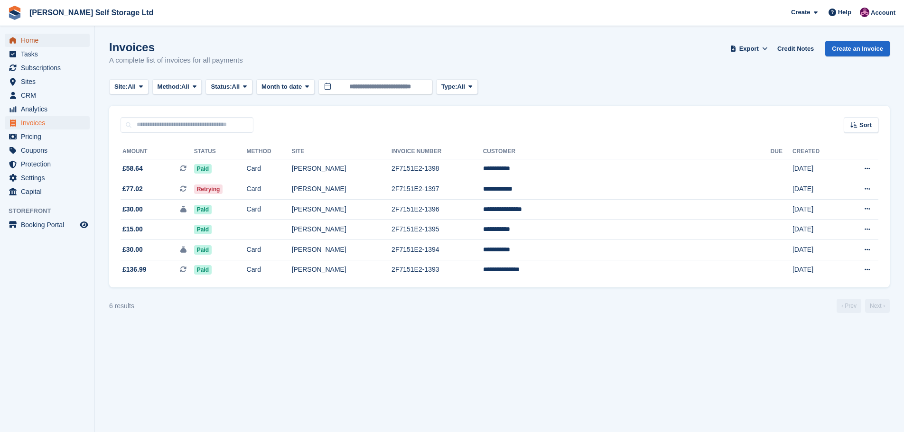
click at [27, 38] on span "Home" at bounding box center [49, 40] width 57 height 13
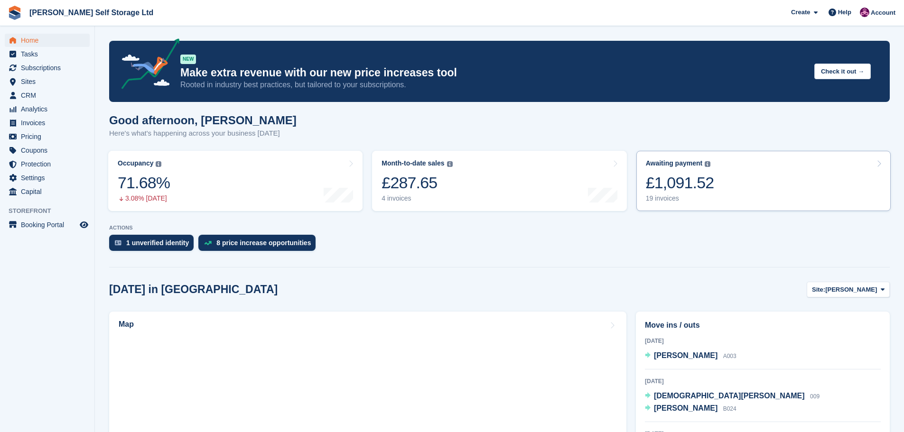
click at [729, 180] on link "Awaiting payment The total outstanding balance on all open invoices. £1,091.52 …" at bounding box center [763, 181] width 254 height 60
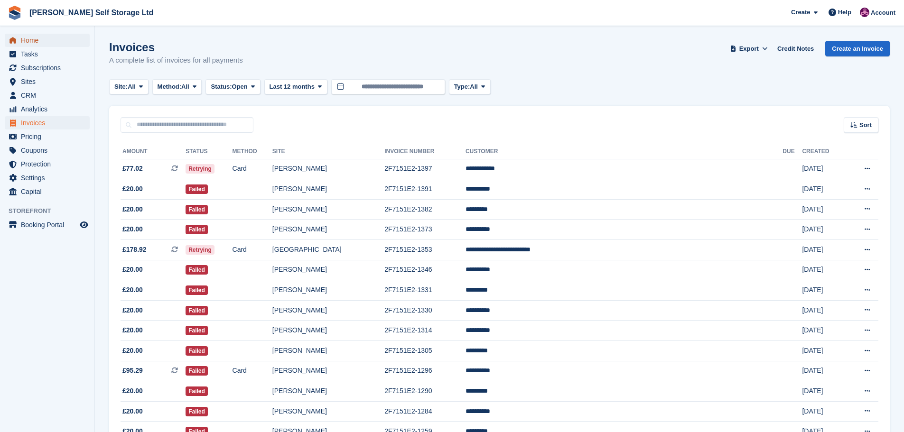
click at [28, 40] on span "Home" at bounding box center [49, 40] width 57 height 13
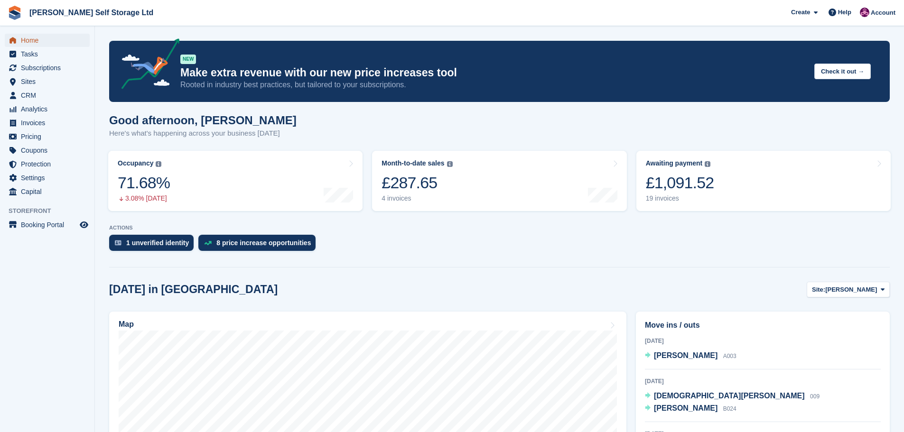
click at [37, 38] on span "Home" at bounding box center [49, 40] width 57 height 13
